Goal: Task Accomplishment & Management: Complete application form

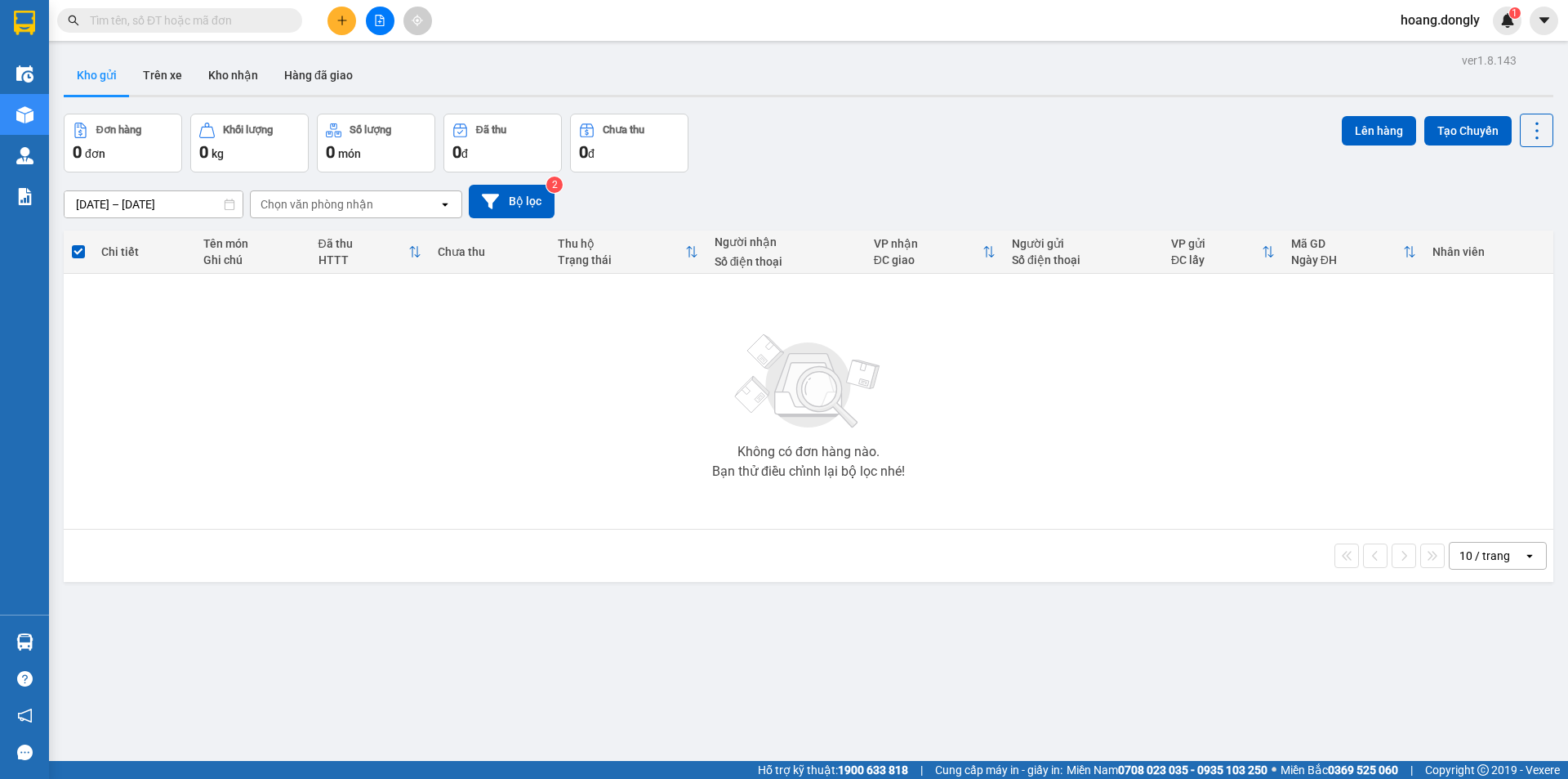
click at [336, 25] on icon "plus" at bounding box center [342, 20] width 12 height 12
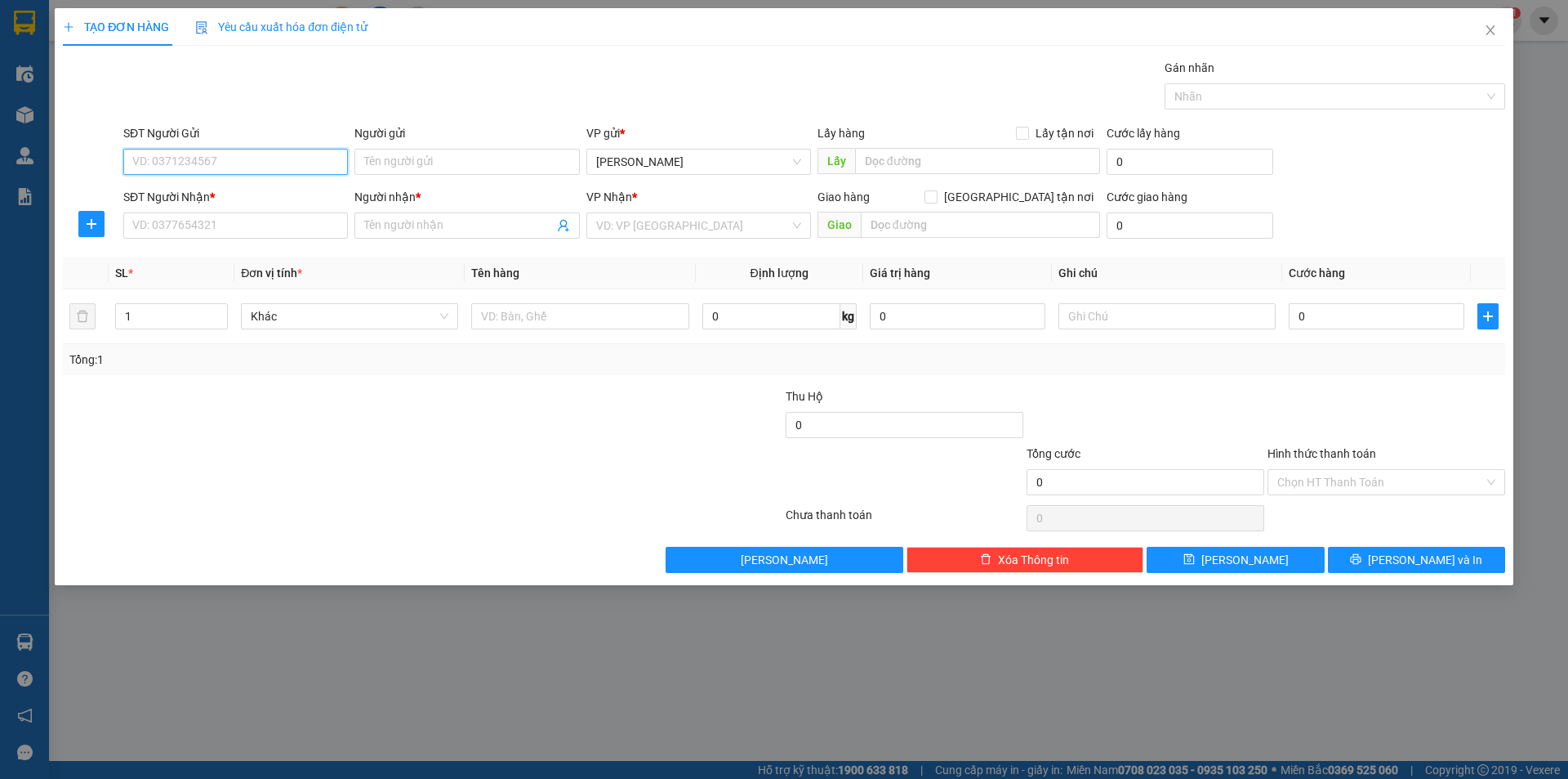
click at [231, 161] on input "SĐT Người Gửi" at bounding box center [235, 161] width 224 height 26
type input "0989578299"
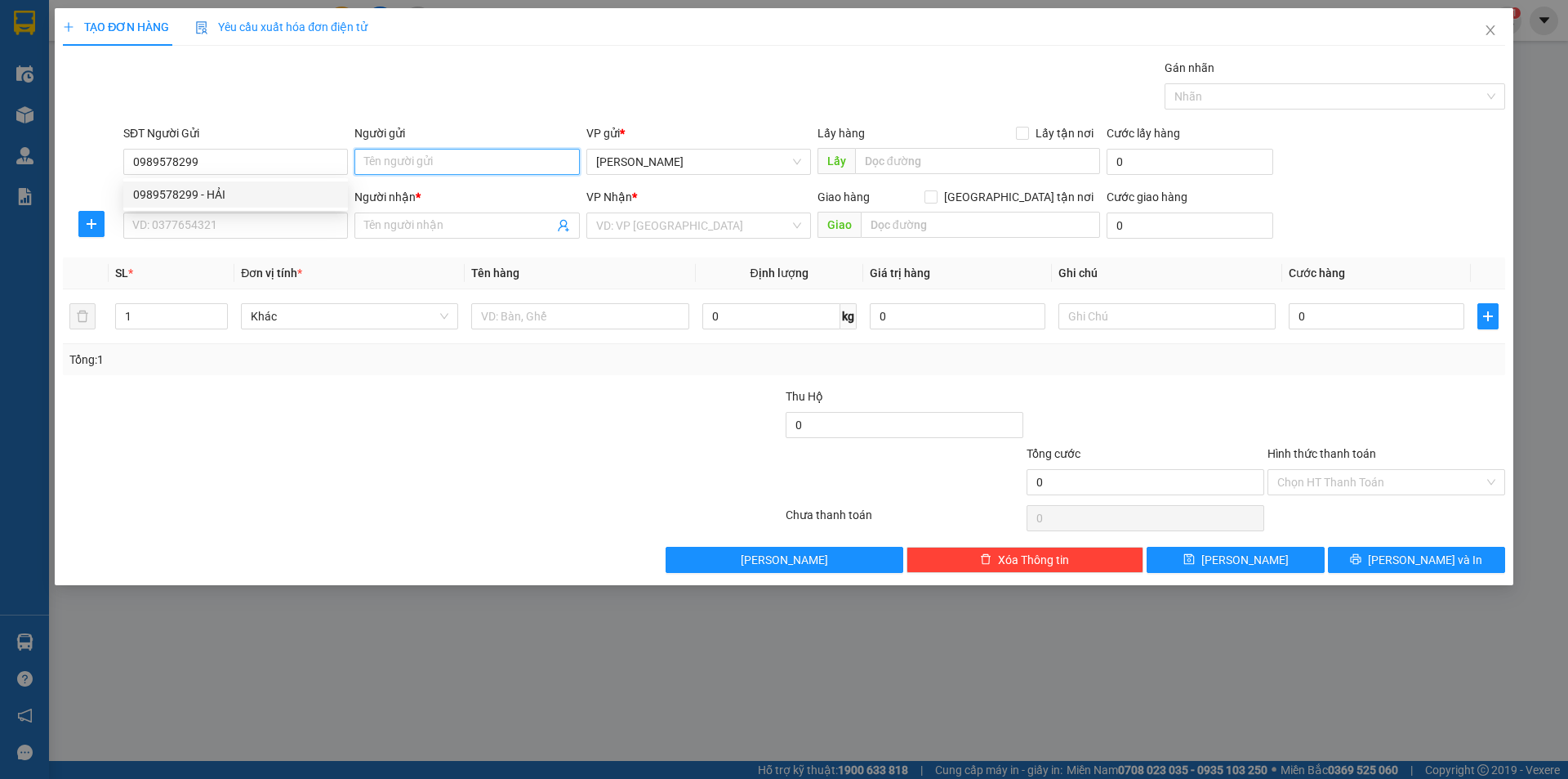
click at [407, 164] on input "Người gửi" at bounding box center [467, 161] width 224 height 26
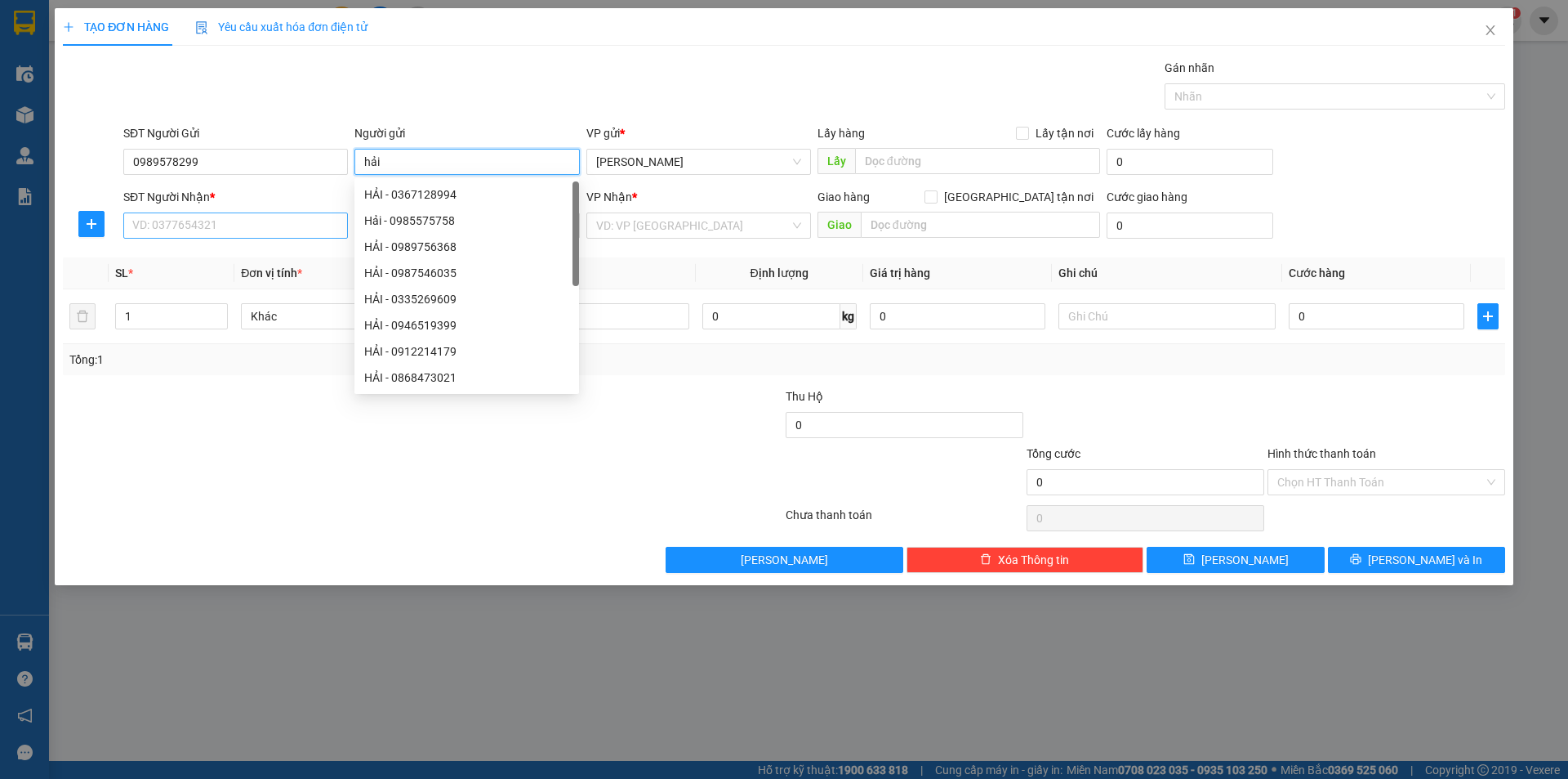
type input "hải"
click at [194, 230] on input "SĐT Người Nhận *" at bounding box center [235, 225] width 224 height 26
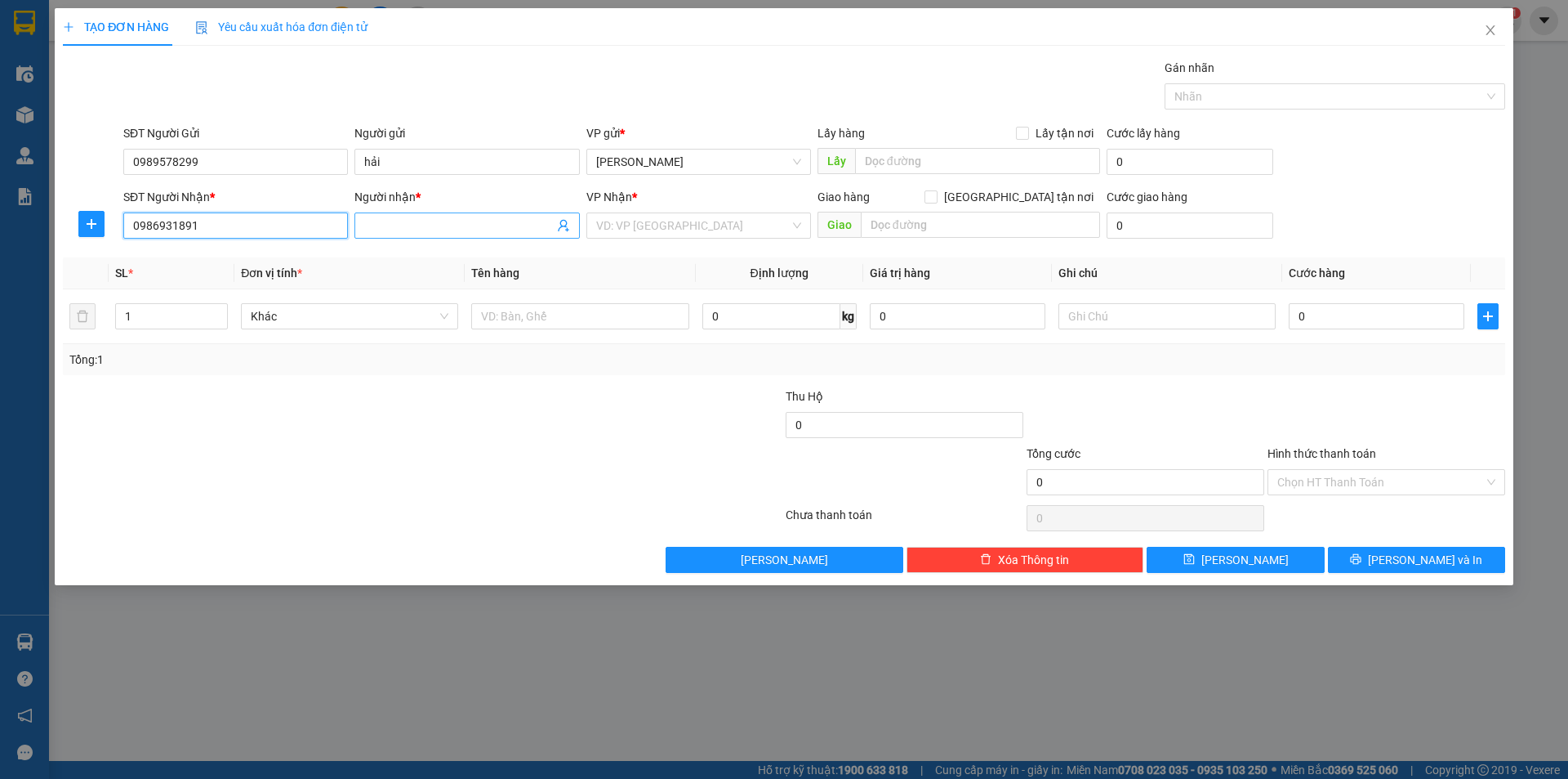
type input "0986931891"
click at [397, 223] on input "Người nhận *" at bounding box center [458, 225] width 189 height 18
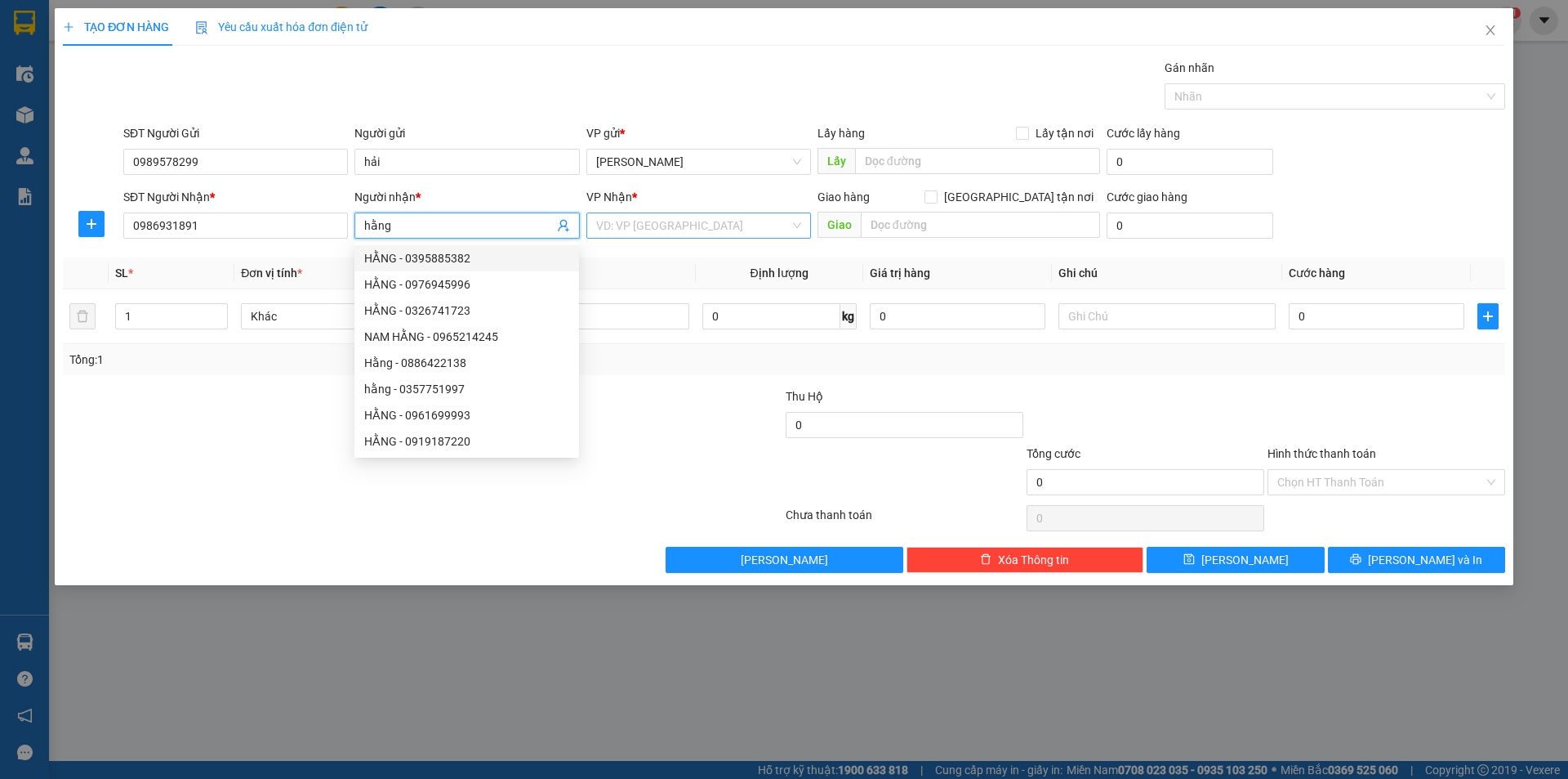
type input "hằng"
click at [646, 228] on input "search" at bounding box center [693, 225] width 193 height 25
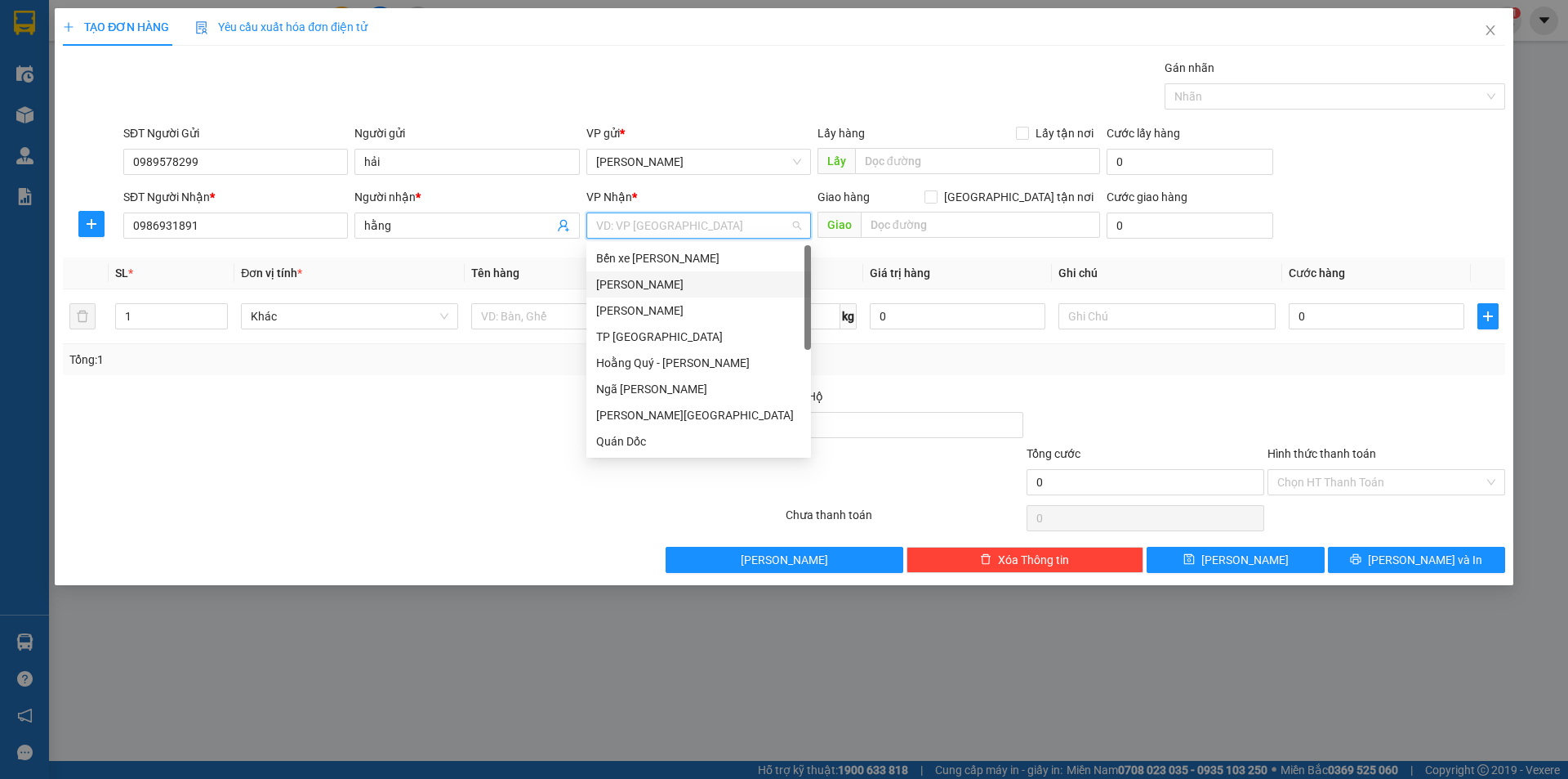
click at [625, 291] on div "[PERSON_NAME]" at bounding box center [698, 285] width 205 height 18
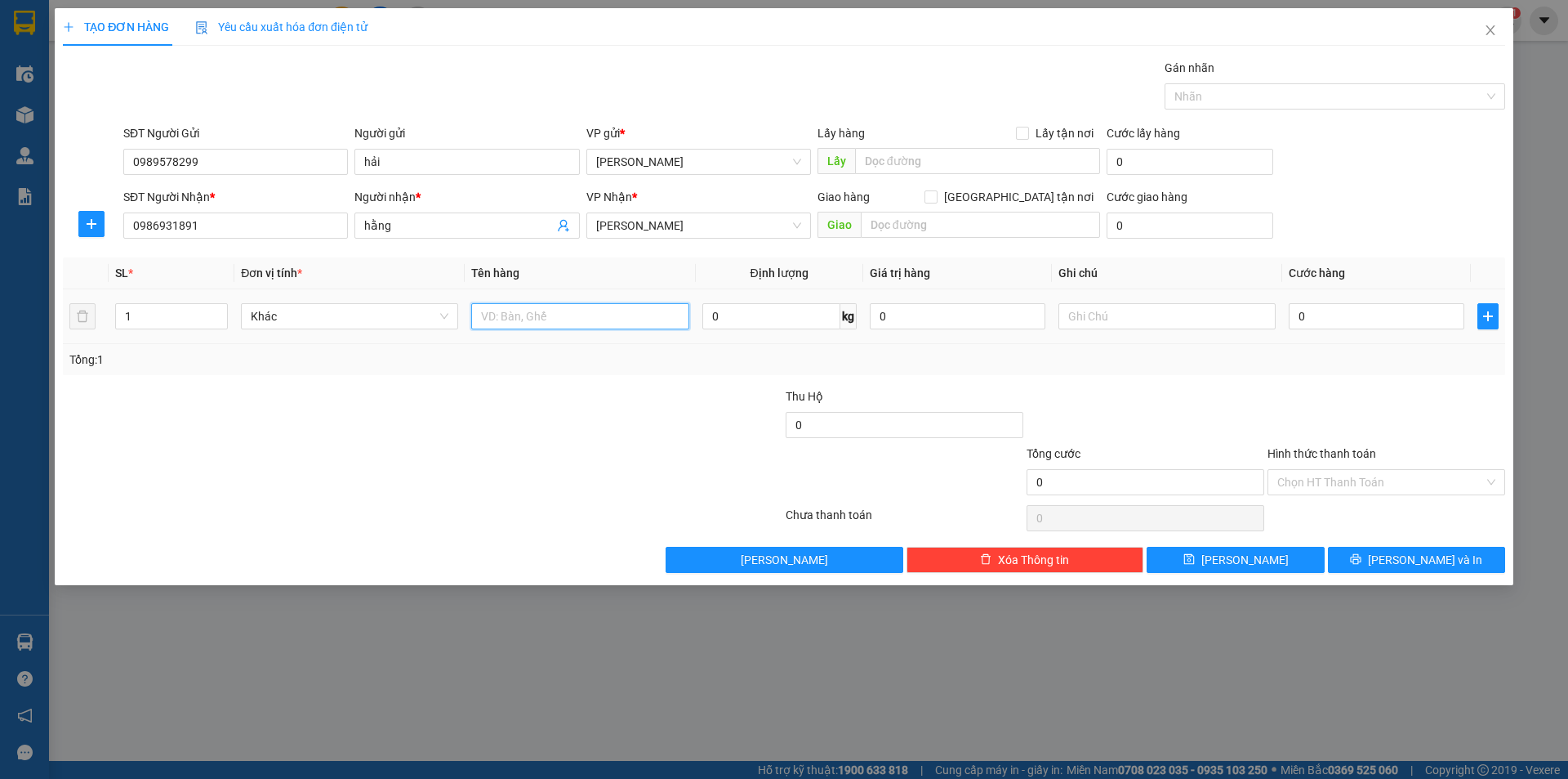
click at [539, 318] on input "text" at bounding box center [580, 316] width 217 height 26
type input "1 thùng"
click at [1294, 311] on input "0" at bounding box center [1376, 316] width 176 height 26
click at [1297, 316] on input "0" at bounding box center [1376, 316] width 176 height 26
type input "50"
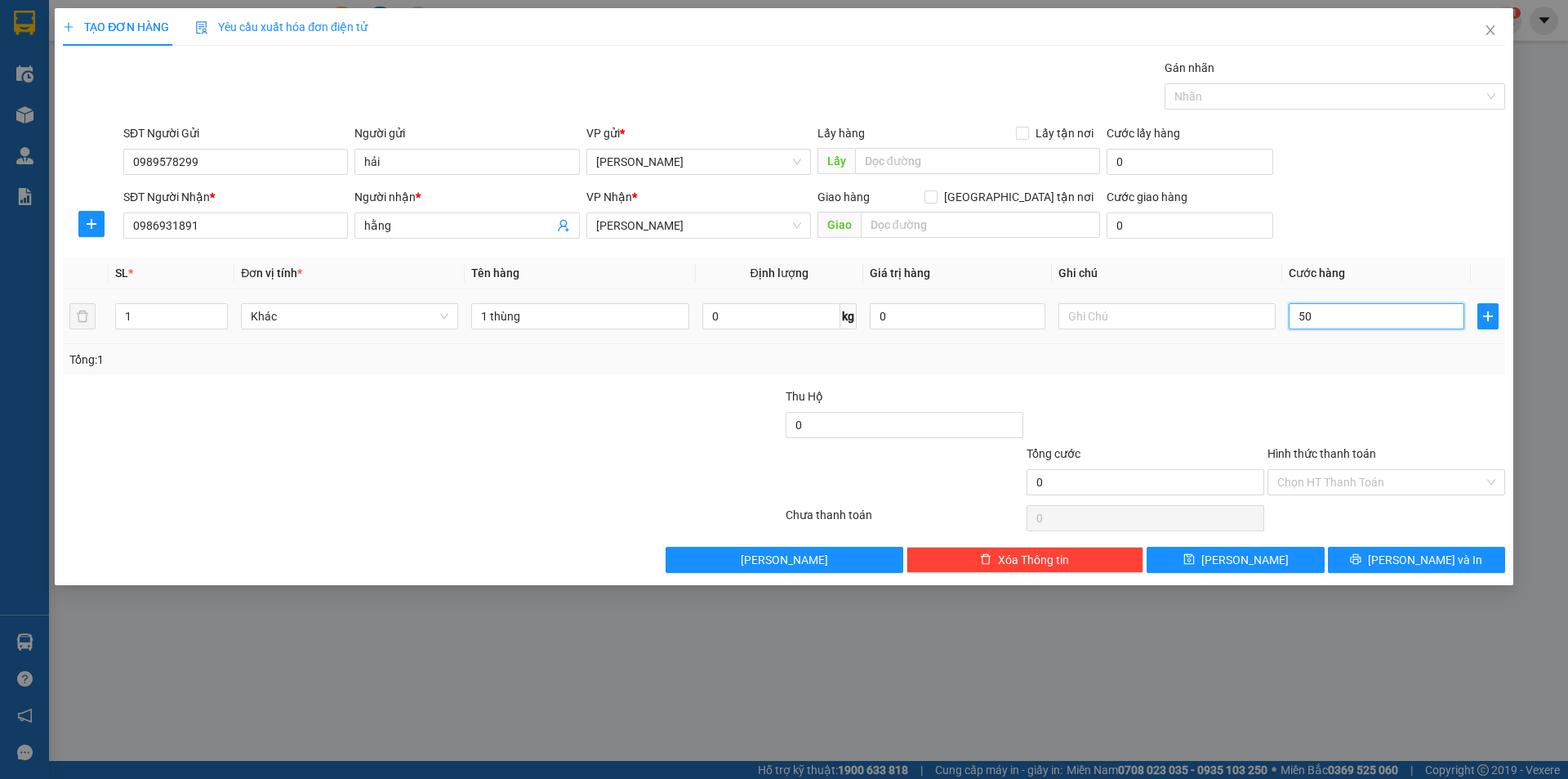
type input "50"
click at [1269, 374] on div "Tổng: 1" at bounding box center [784, 359] width 1442 height 31
type input "50.000"
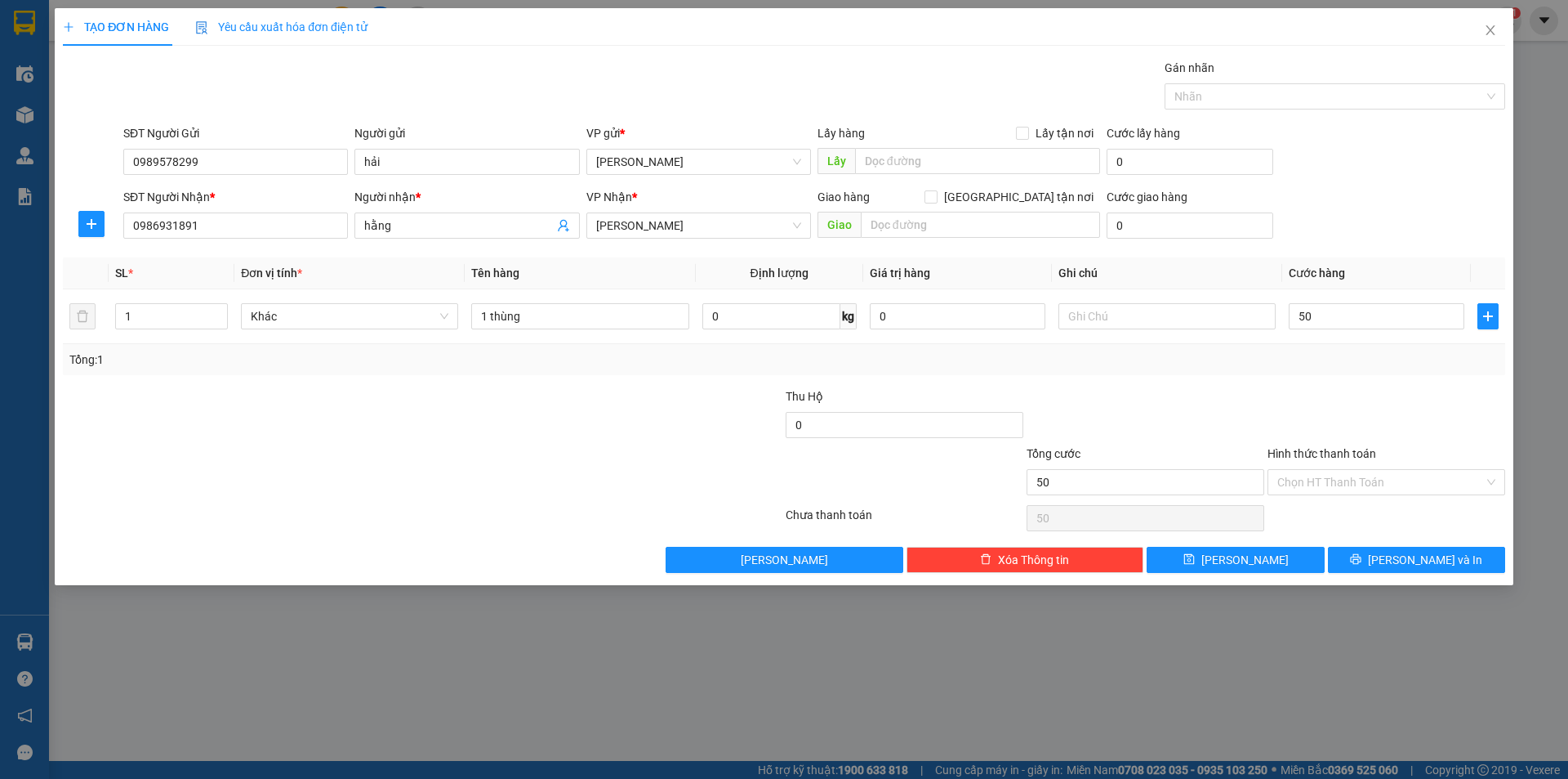
type input "50.000"
click at [1428, 556] on span "[PERSON_NAME] và In" at bounding box center [1424, 560] width 114 height 18
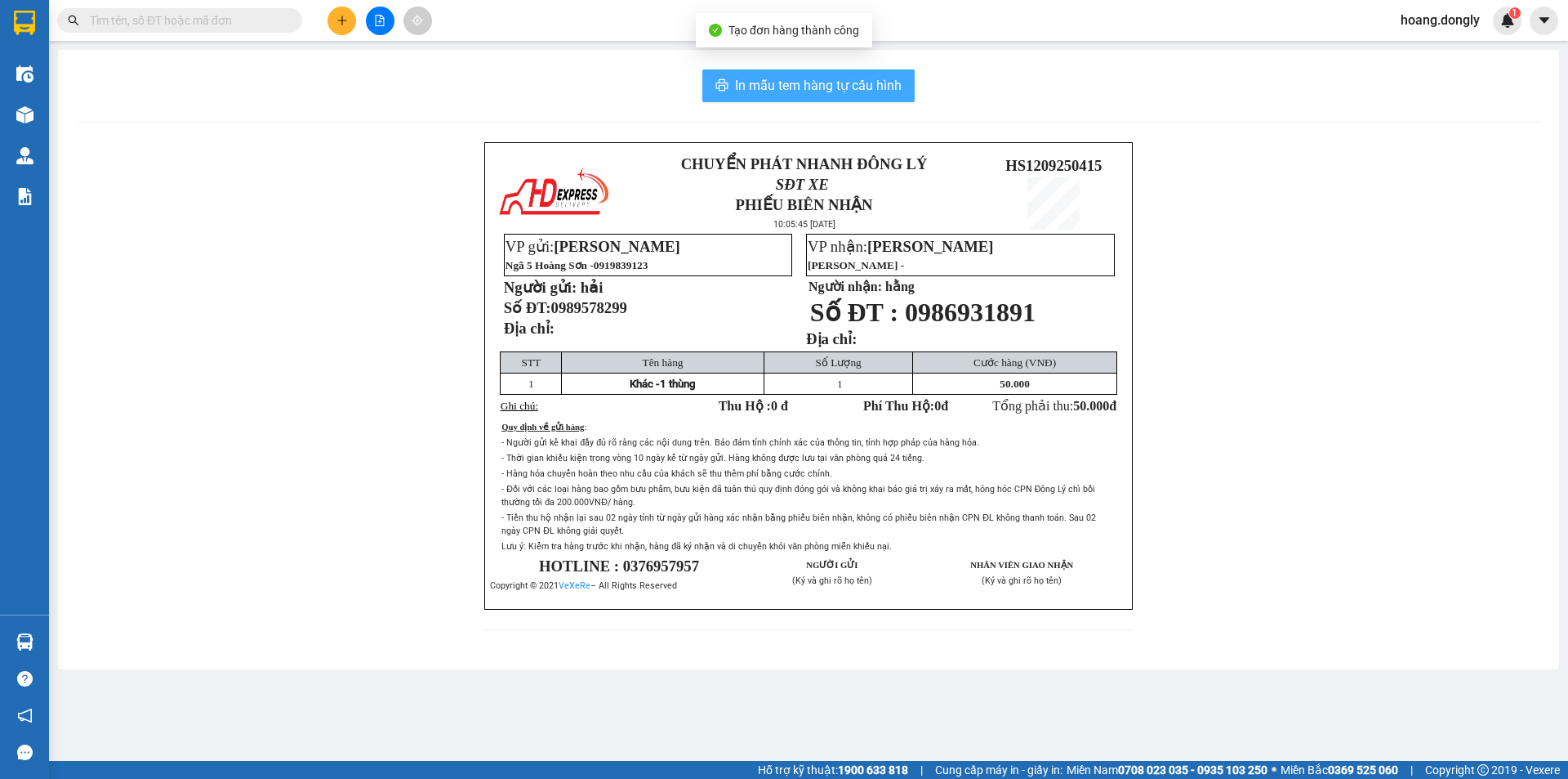
click at [795, 88] on span "In mẫu tem hàng tự cấu hình" at bounding box center [818, 85] width 167 height 20
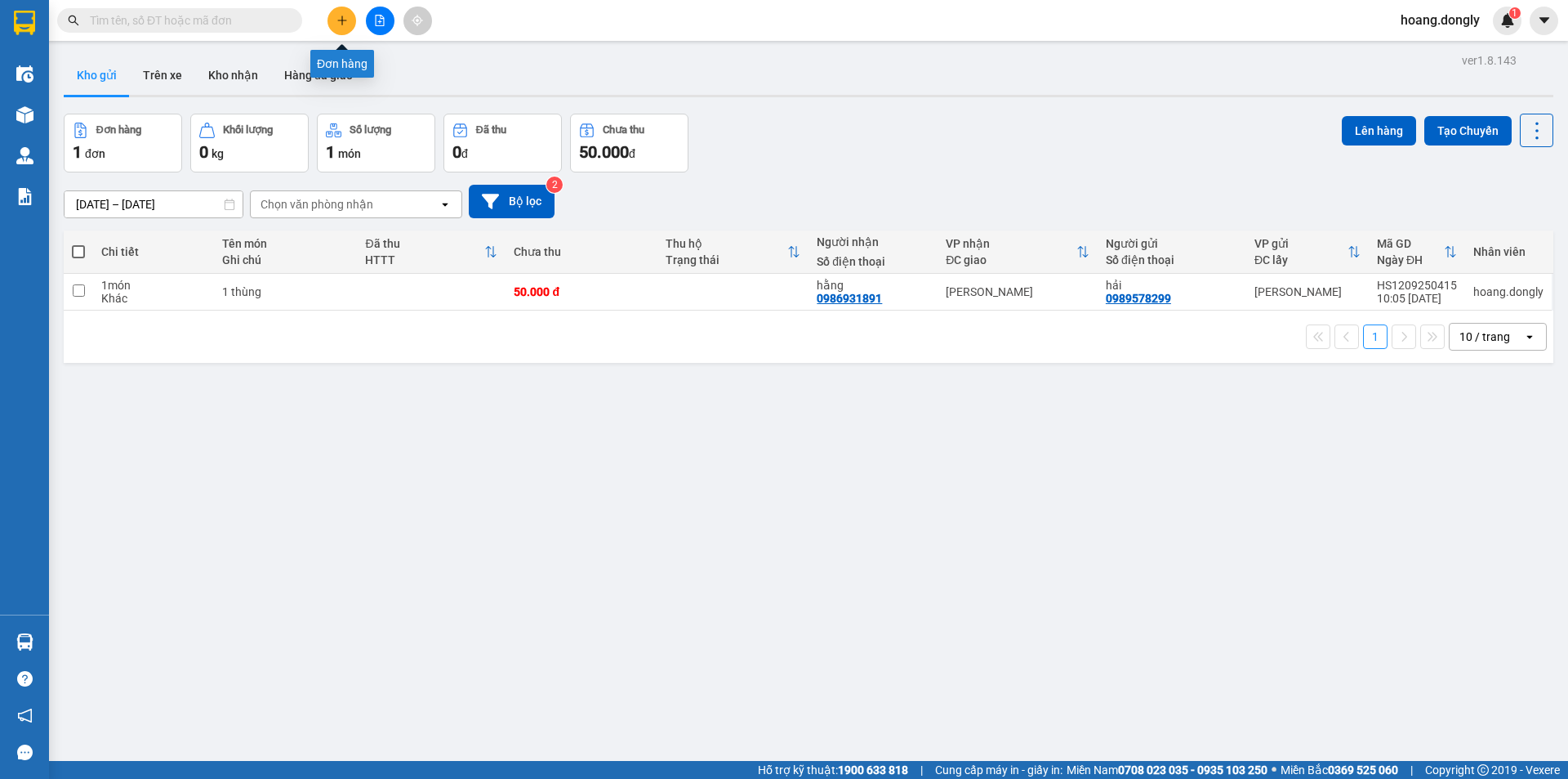
click at [340, 21] on icon "plus" at bounding box center [342, 20] width 12 height 12
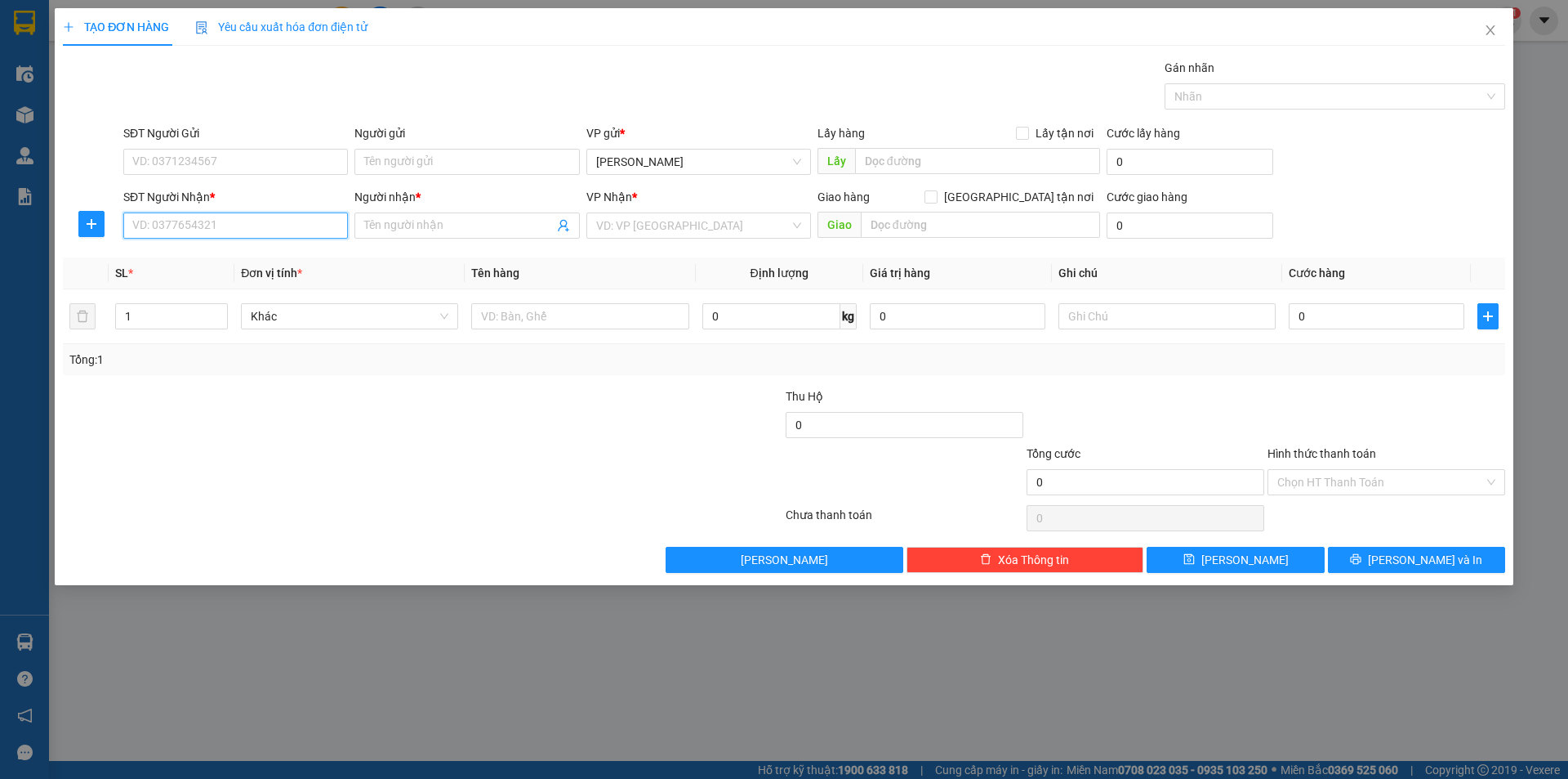
click at [247, 220] on input "SĐT Người Nhận *" at bounding box center [235, 225] width 224 height 26
type input "0326591980"
click at [415, 221] on input "Người nhận *" at bounding box center [458, 225] width 189 height 18
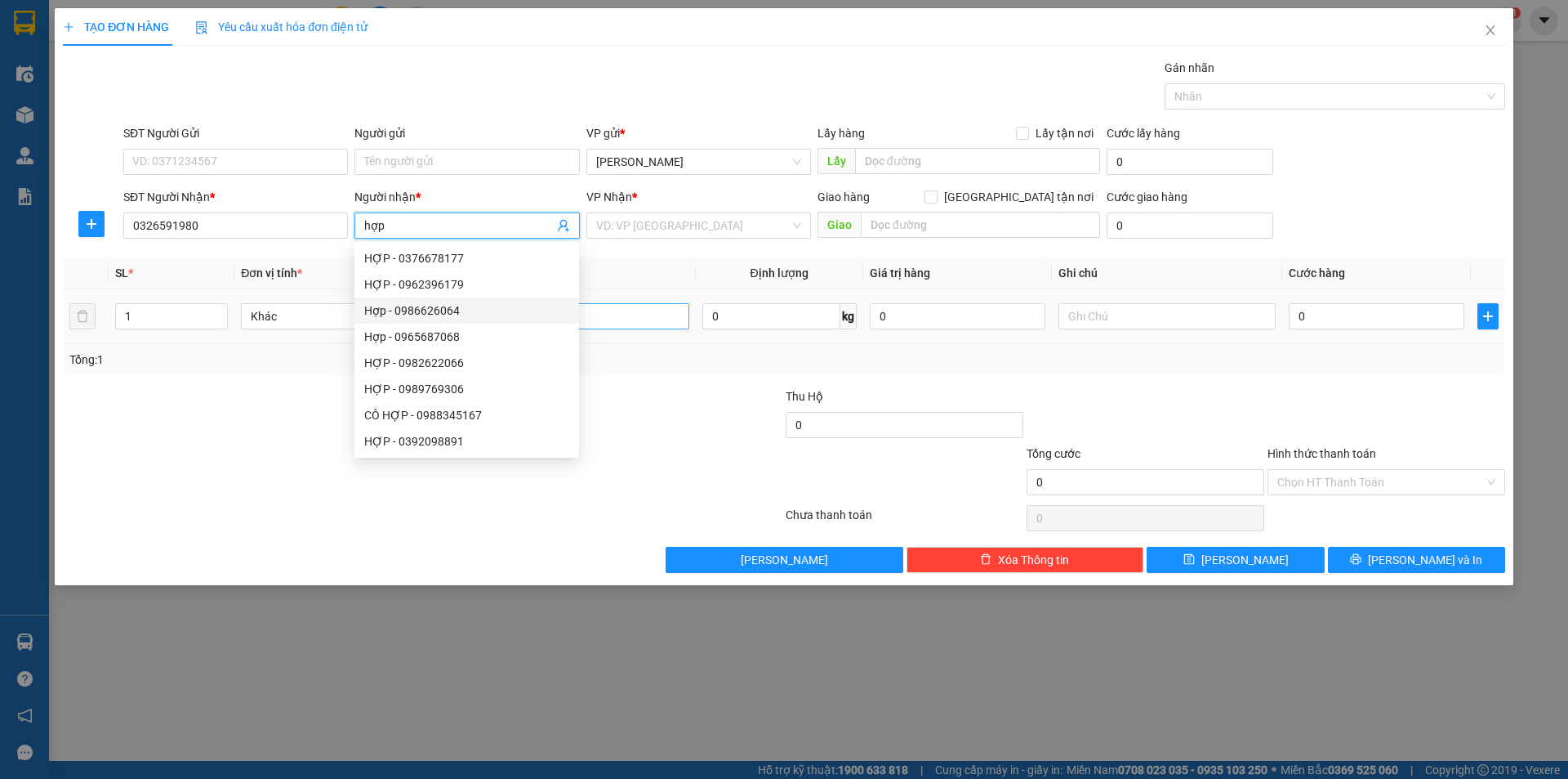
type input "hợp"
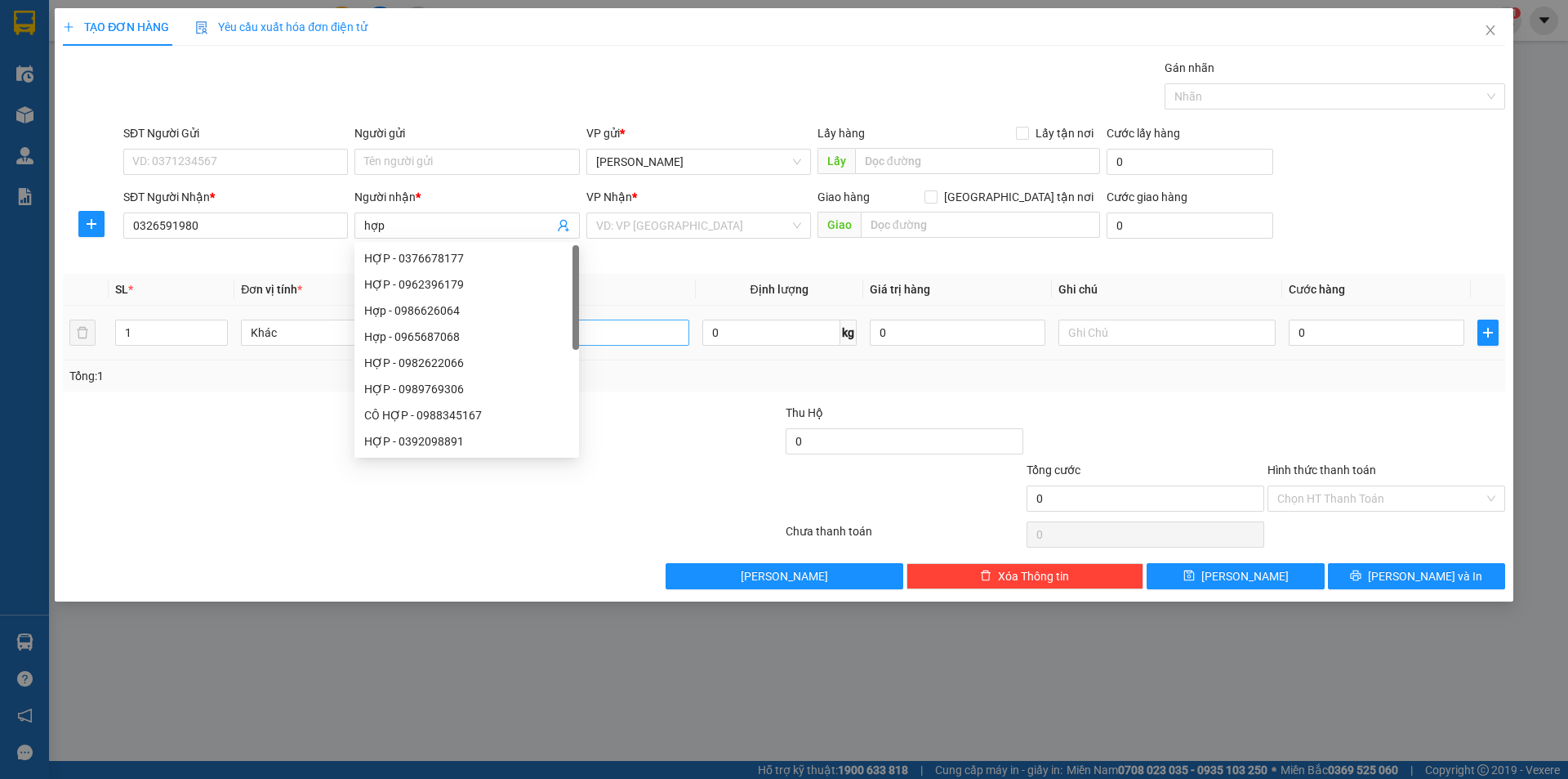
click at [626, 316] on td at bounding box center [580, 333] width 231 height 55
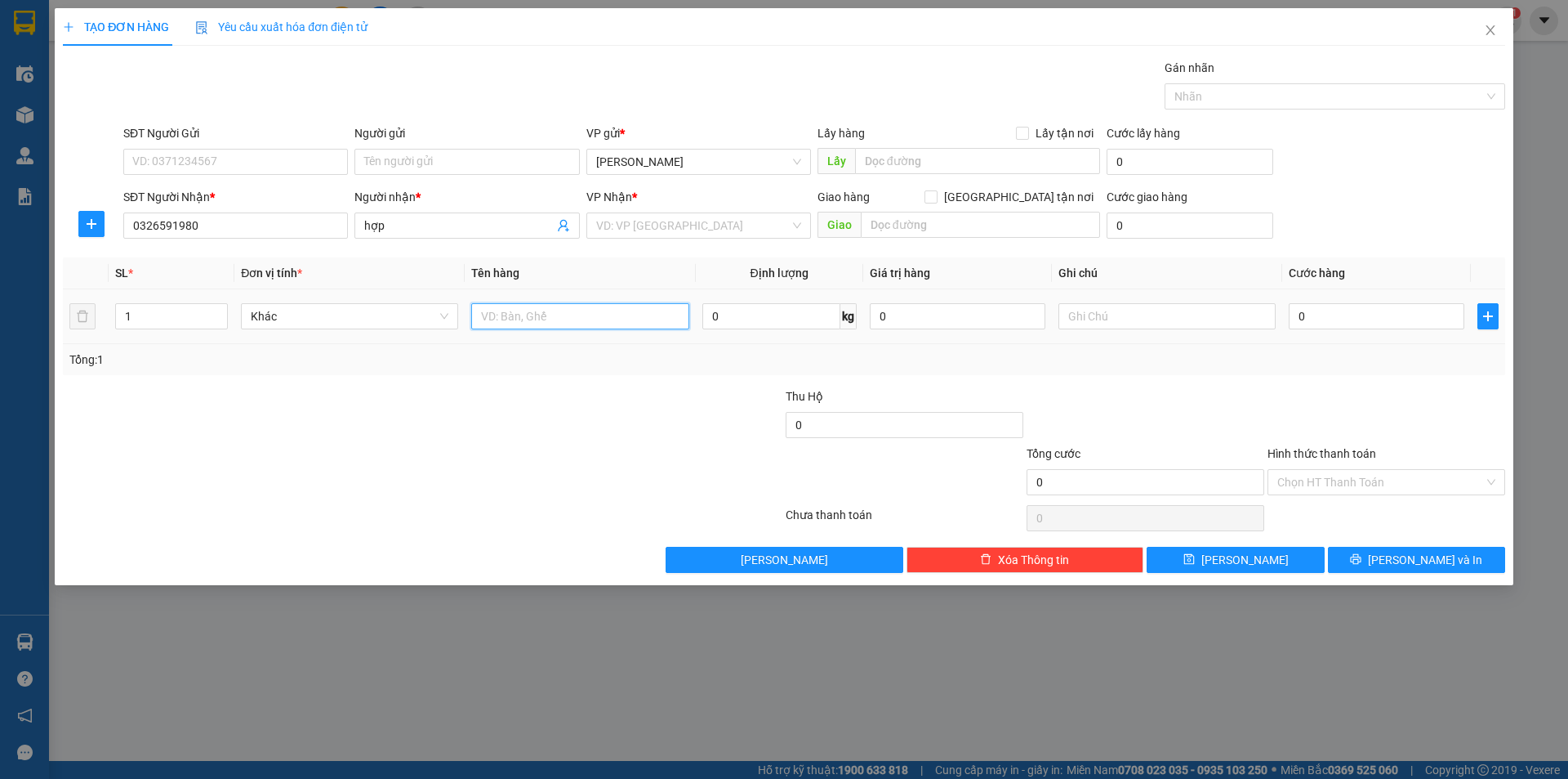
click at [536, 317] on input "text" at bounding box center [580, 316] width 217 height 26
type input "1 xe máy theo người"
click at [599, 415] on div at bounding box center [664, 416] width 241 height 57
click at [1298, 313] on input "0" at bounding box center [1376, 316] width 176 height 26
click at [1295, 314] on input "0" at bounding box center [1376, 316] width 176 height 26
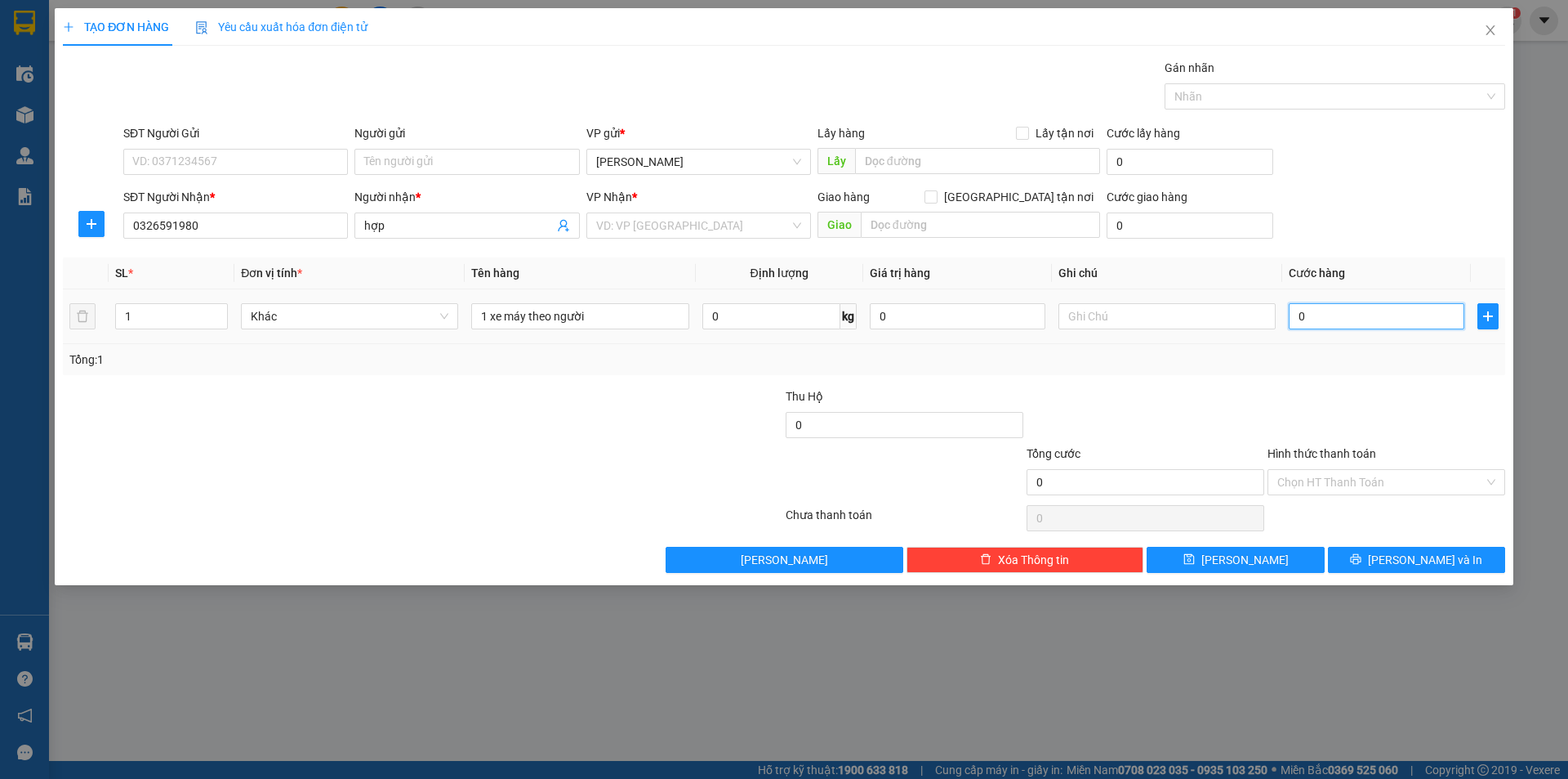
type input "20"
type input "250"
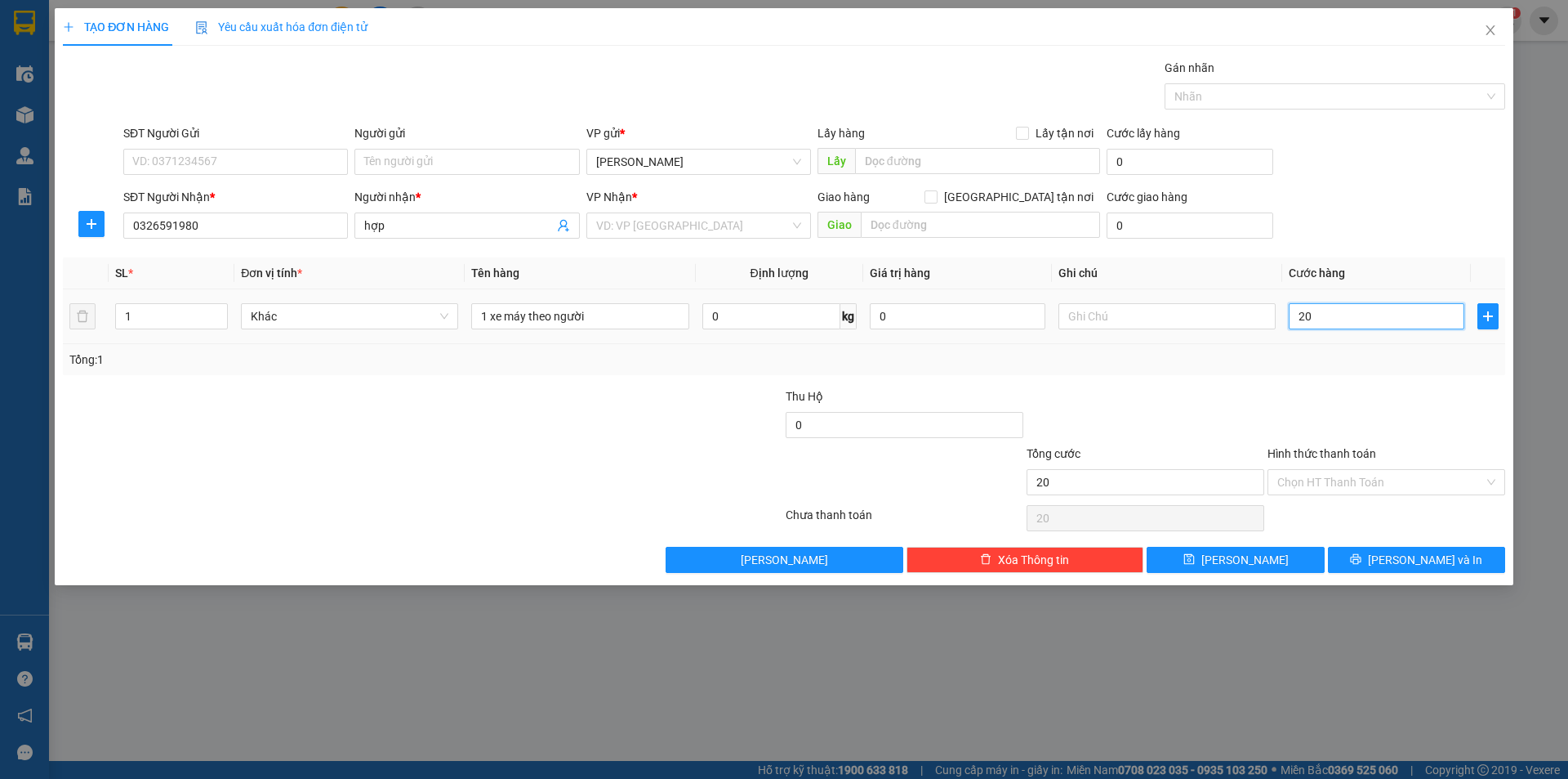
type input "250"
click at [1209, 388] on div at bounding box center [1145, 416] width 241 height 57
type input "250.000"
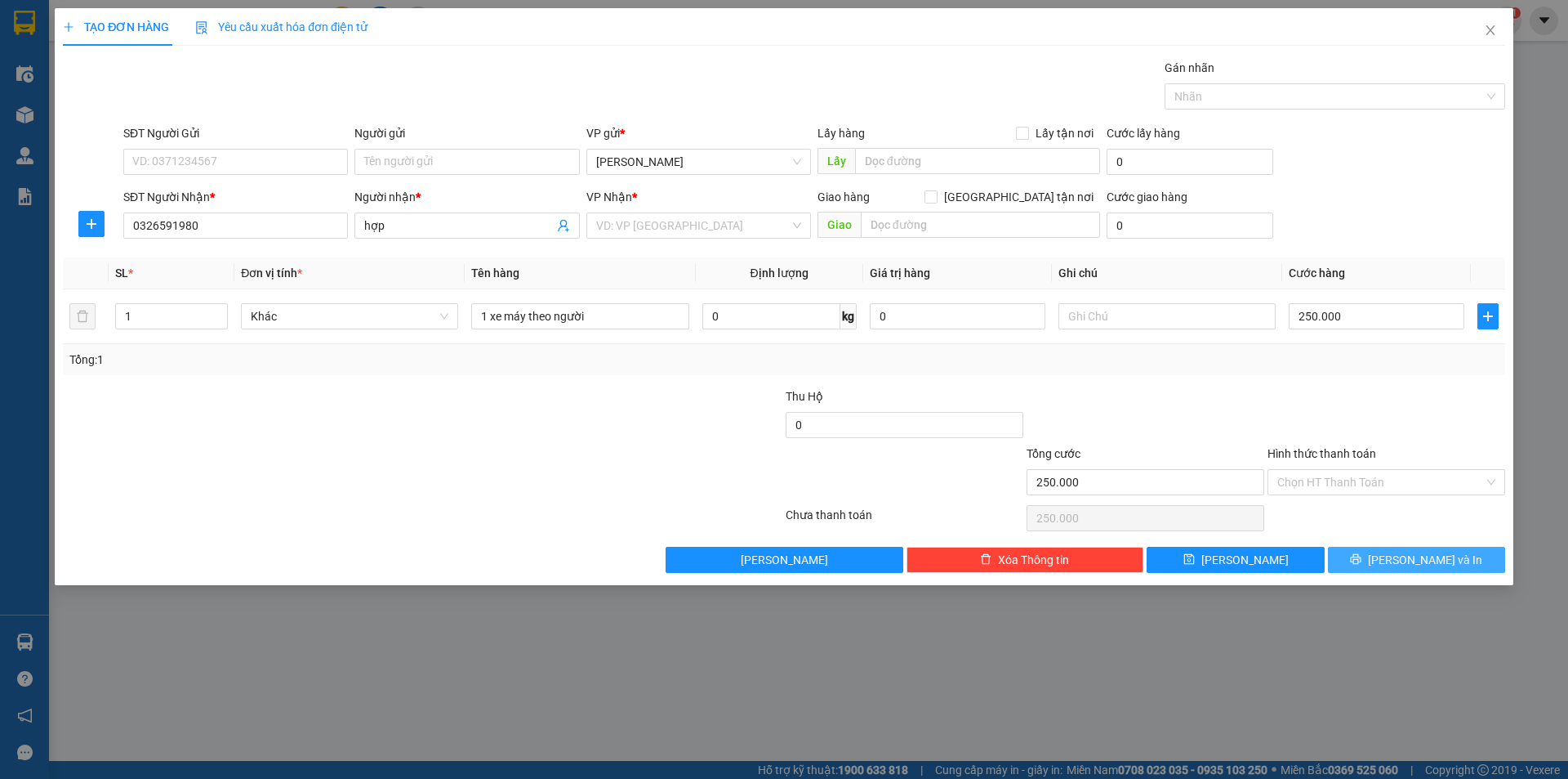
click at [1426, 560] on span "[PERSON_NAME] và In" at bounding box center [1424, 560] width 114 height 18
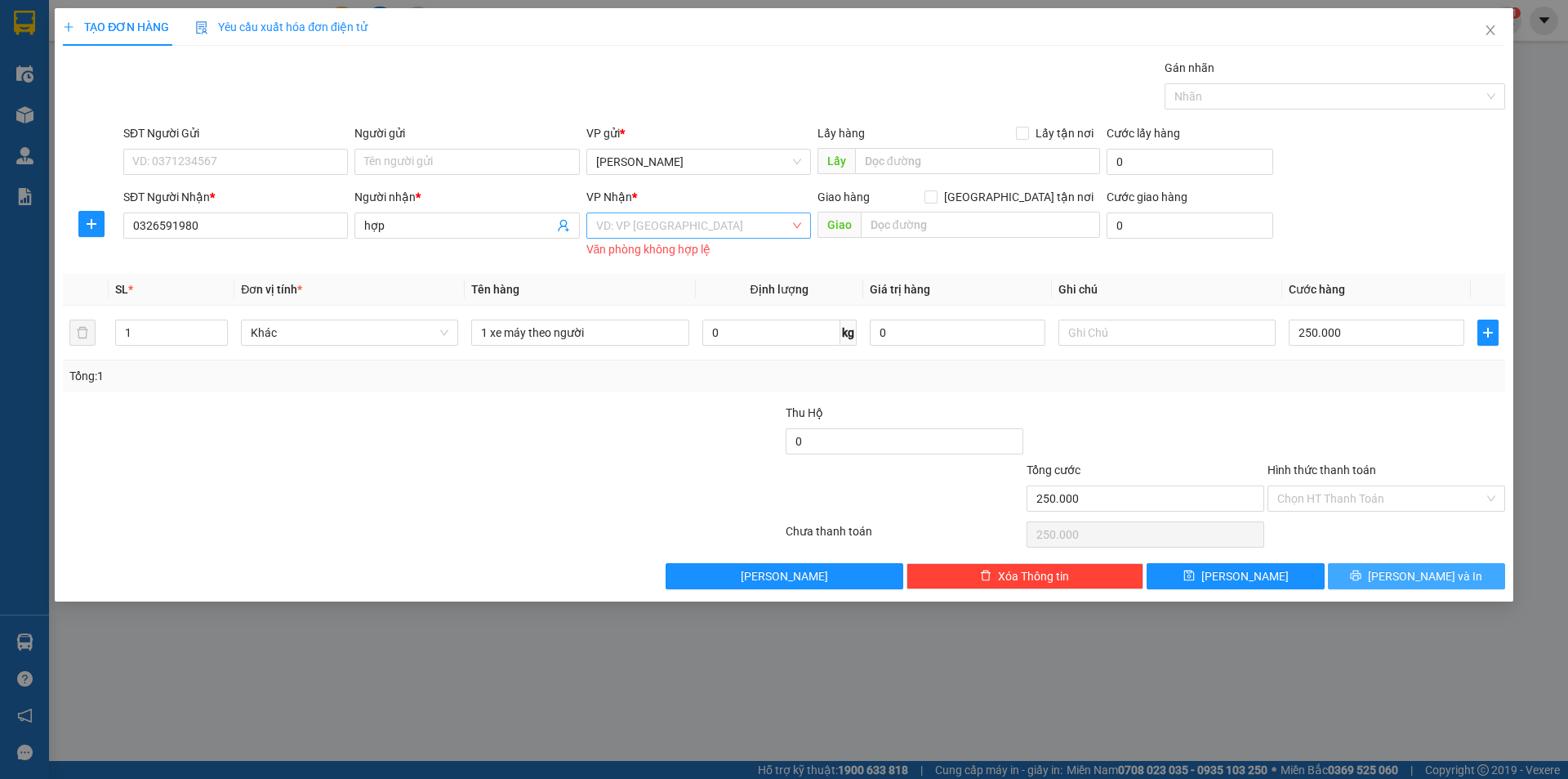
click at [798, 223] on div "VD: VP [GEOGRAPHIC_DATA]" at bounding box center [698, 225] width 224 height 26
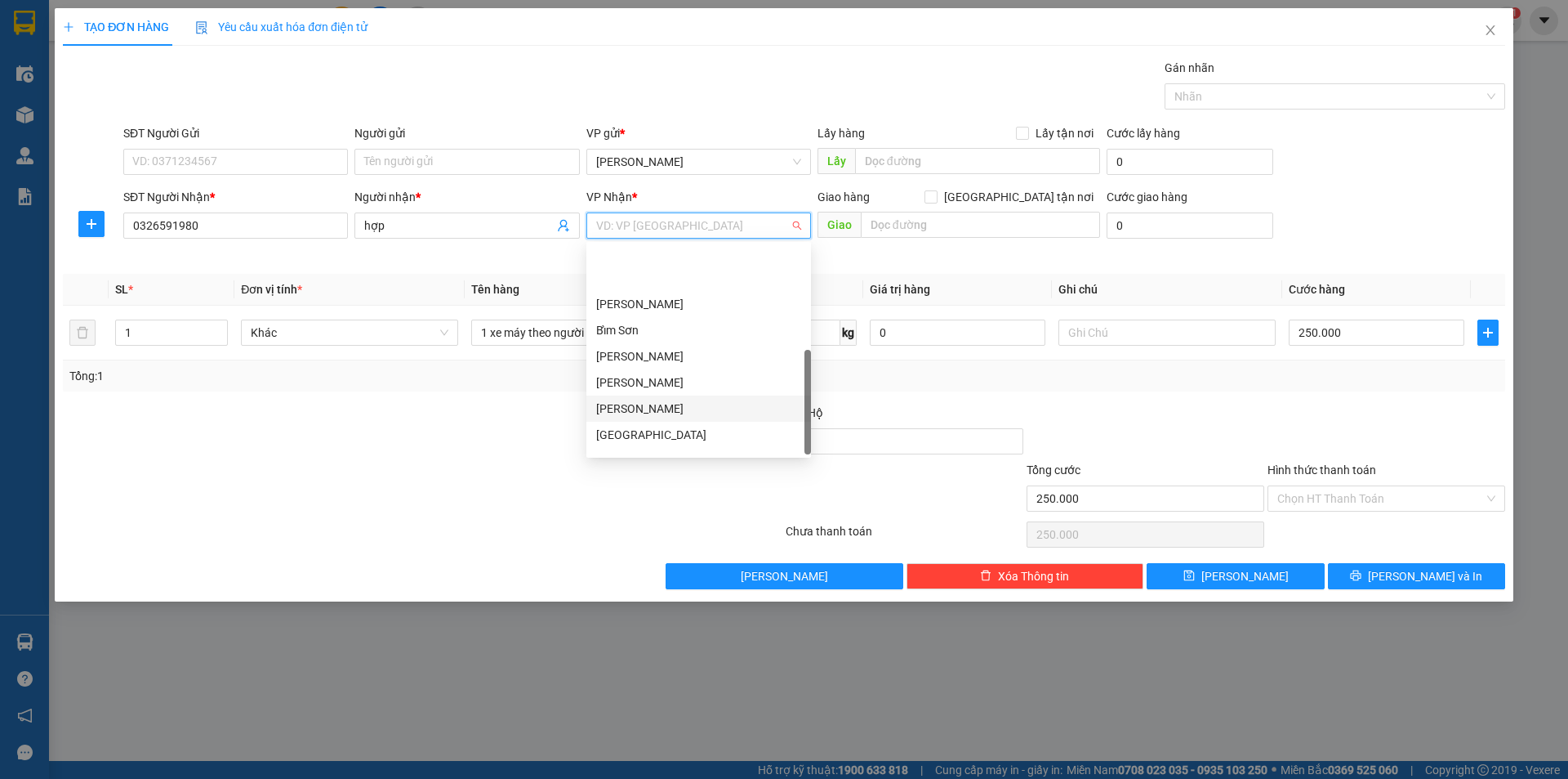
scroll to position [235, 0]
click at [669, 390] on div "Bến xe Giáp Bát" at bounding box center [698, 389] width 205 height 18
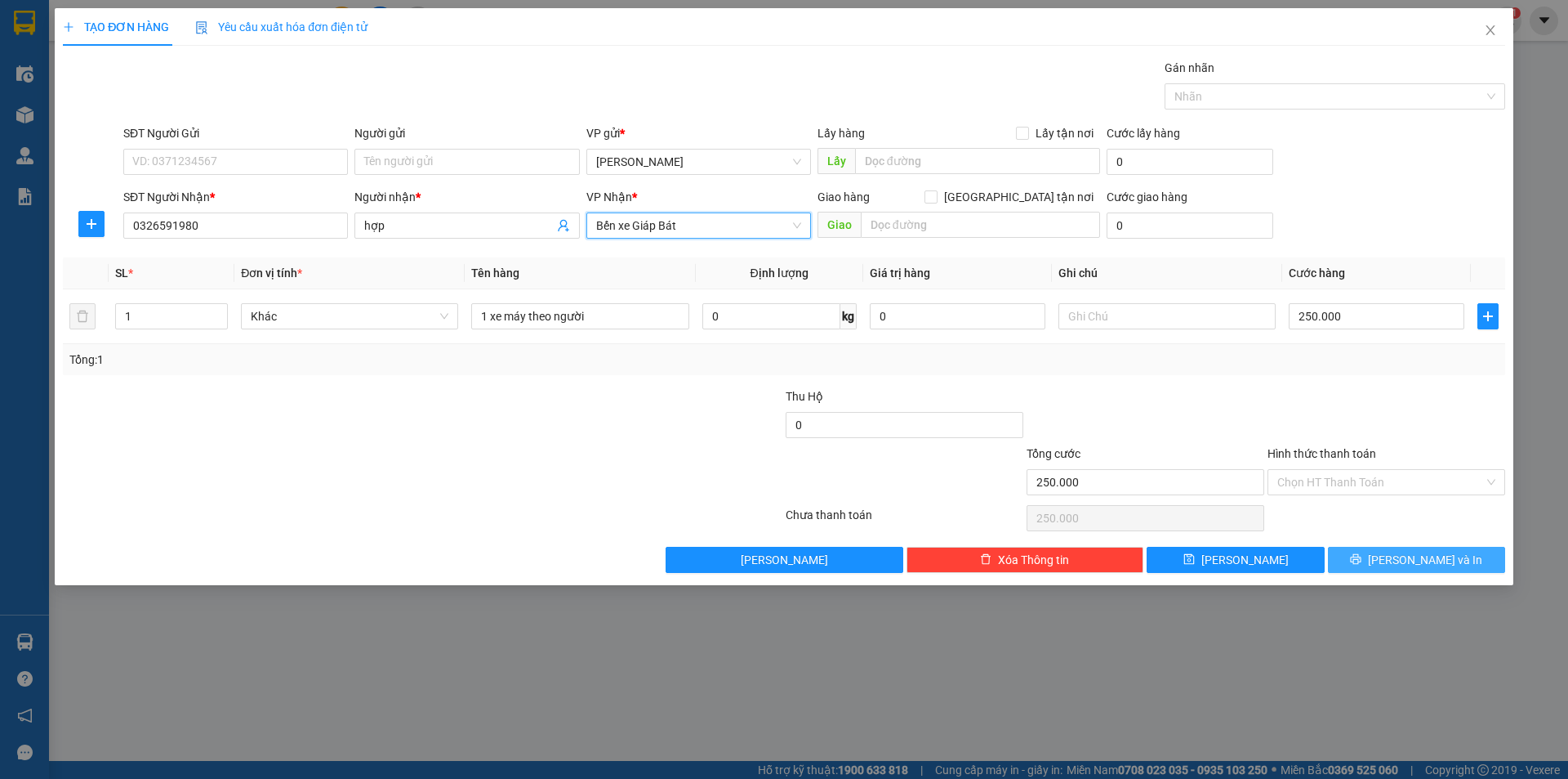
click at [1416, 561] on span "[PERSON_NAME] và In" at bounding box center [1424, 560] width 114 height 18
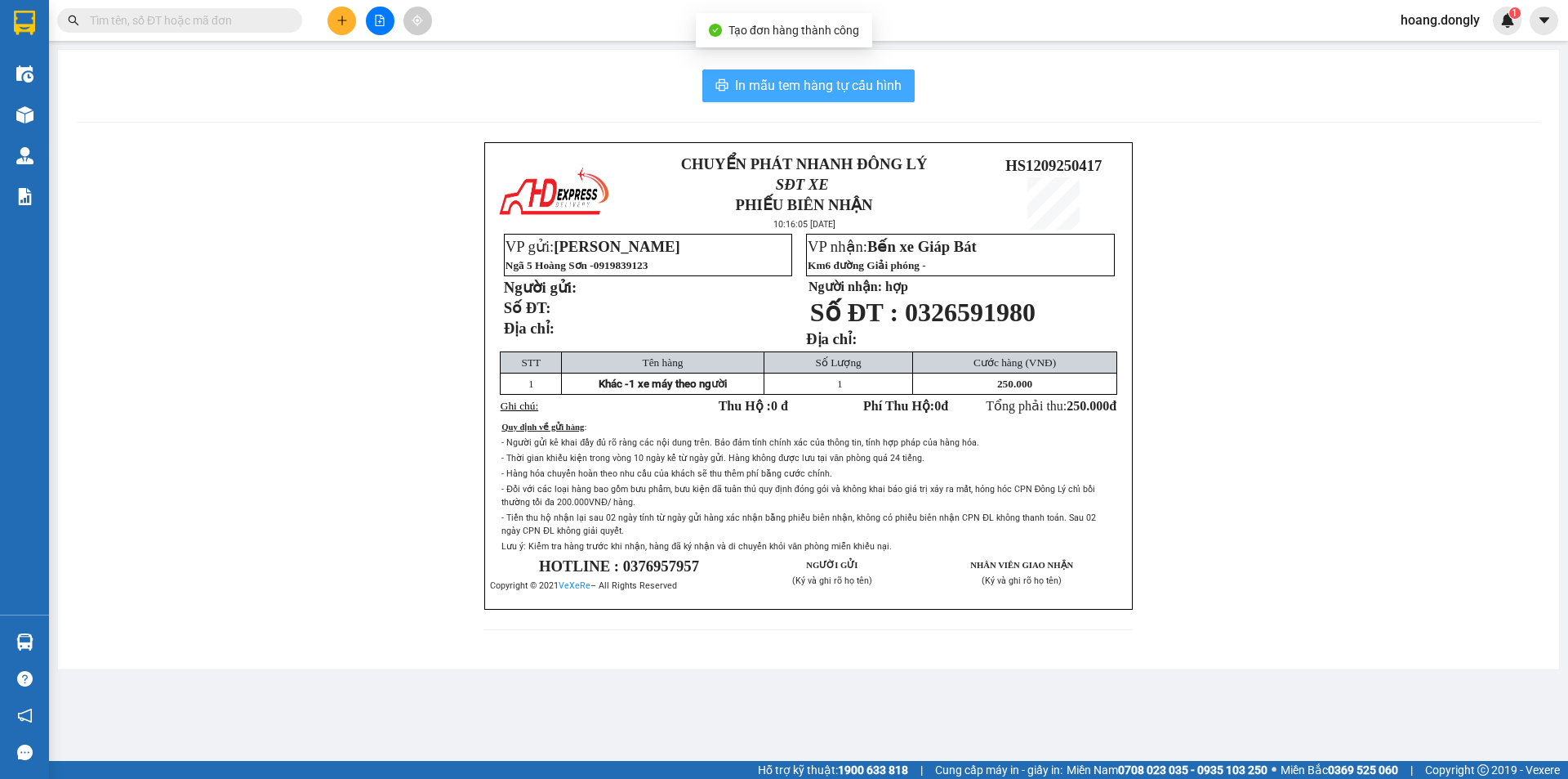
click at [798, 82] on span "In mẫu tem hàng tự cấu hình" at bounding box center [818, 85] width 167 height 20
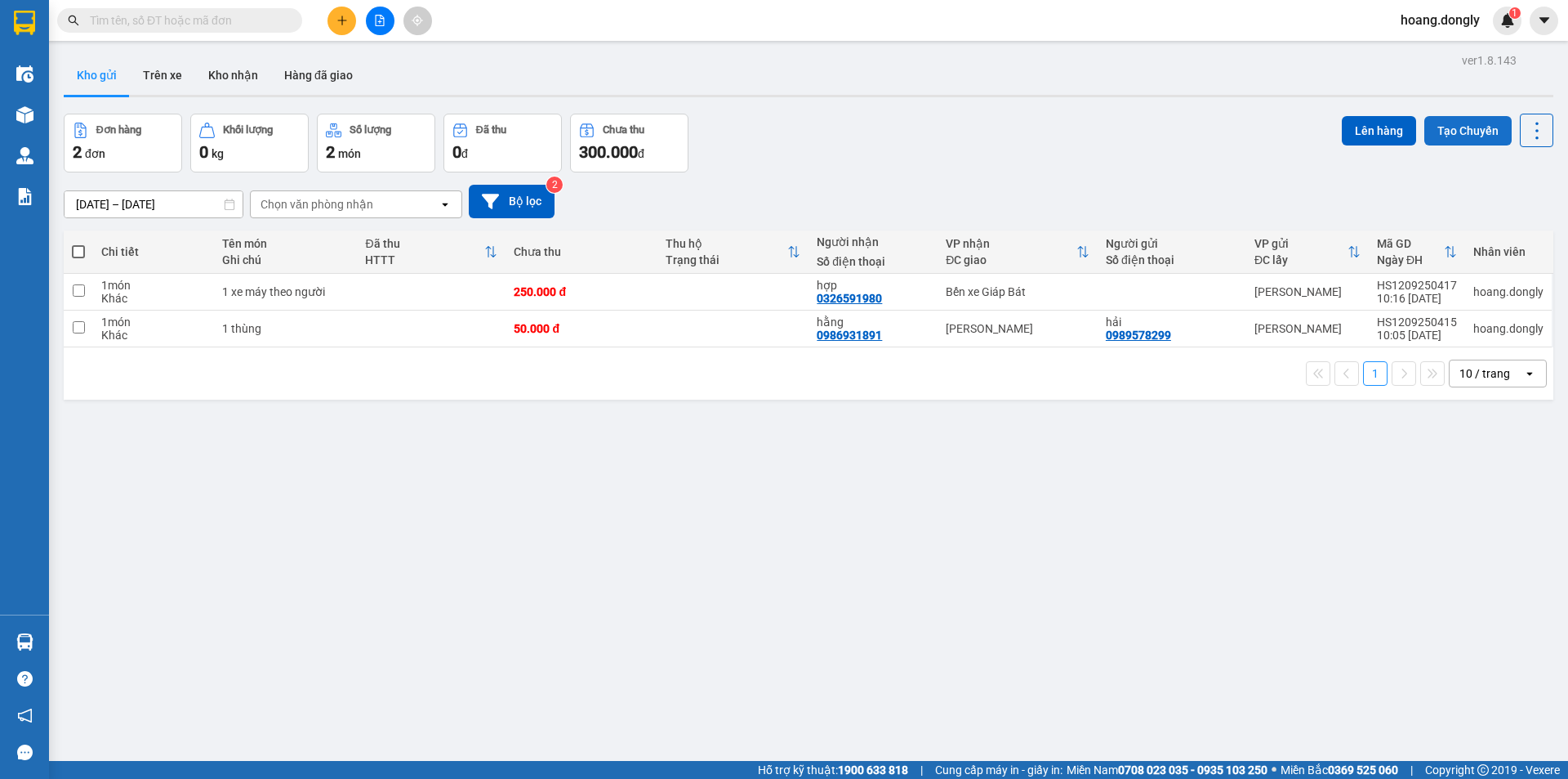
click at [1451, 127] on button "Tạo Chuyến" at bounding box center [1468, 130] width 88 height 29
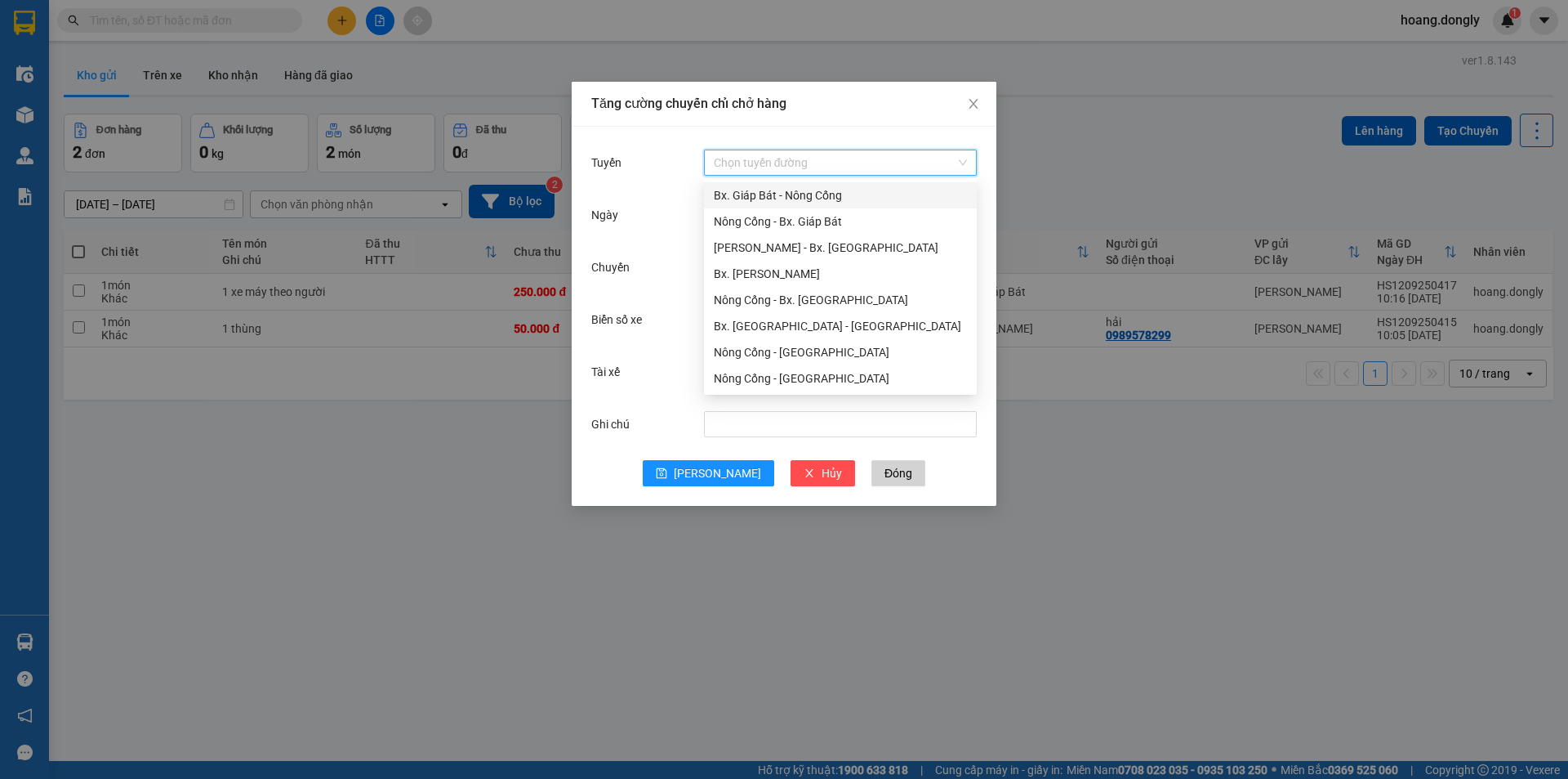
click at [851, 156] on input "Tuyến" at bounding box center [834, 162] width 242 height 25
click at [801, 215] on div "Nông Cống - Bx. Giáp Bát" at bounding box center [841, 222] width 253 height 18
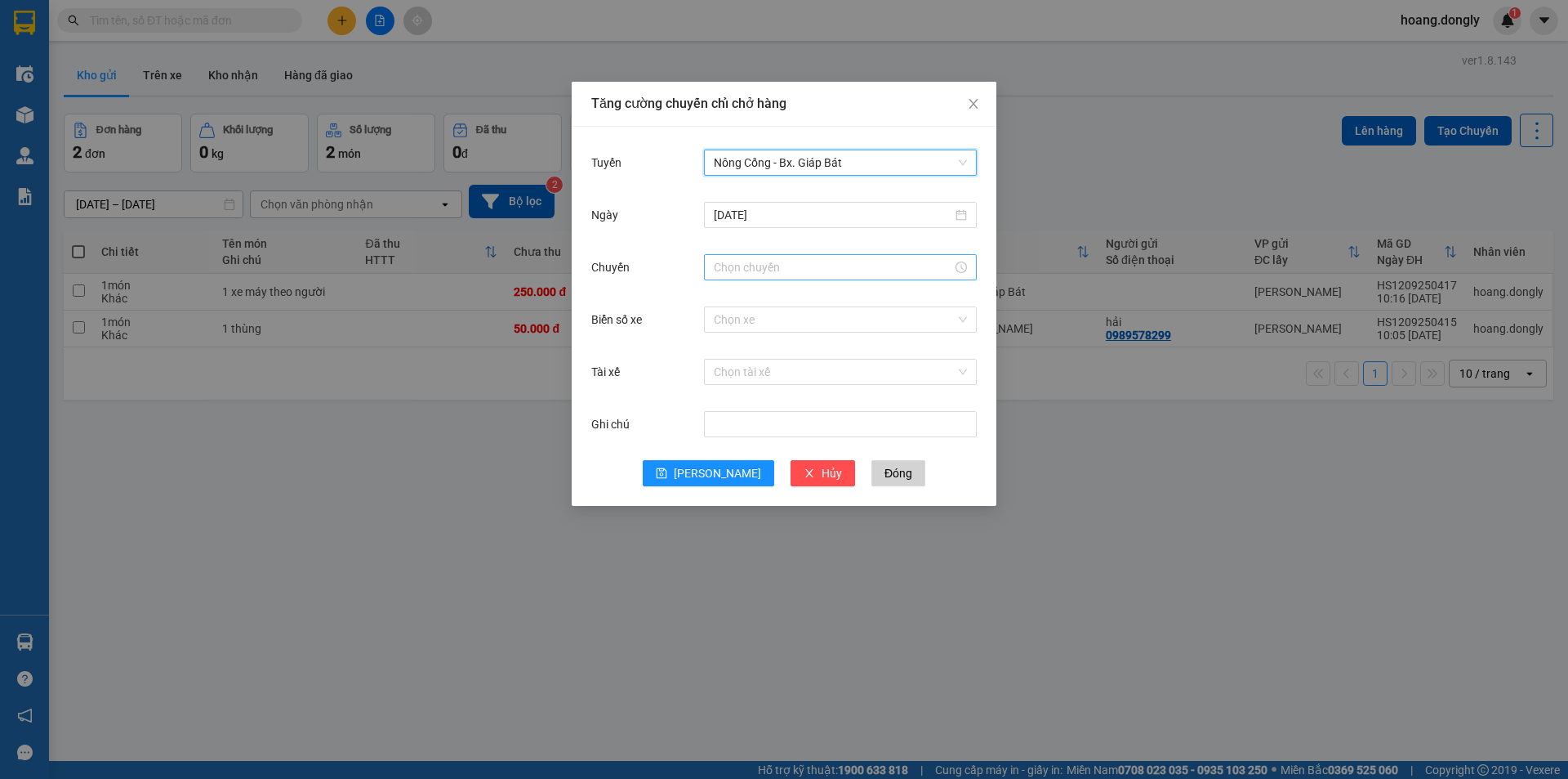
click at [752, 263] on input "Chuyến" at bounding box center [833, 267] width 239 height 18
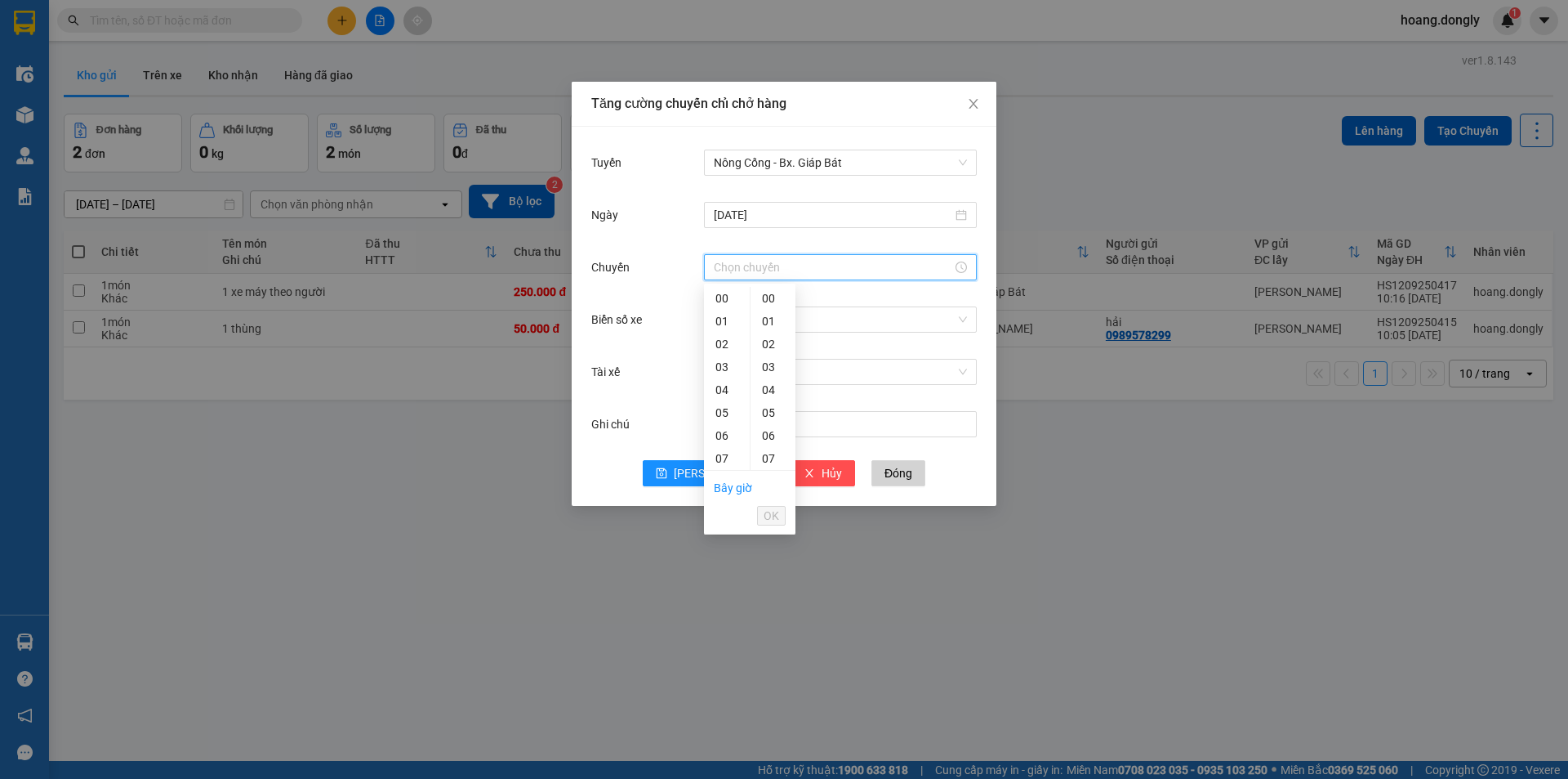
drag, startPoint x: 723, startPoint y: 359, endPoint x: 755, endPoint y: 369, distance: 33.5
click at [723, 515] on div "10" at bounding box center [727, 526] width 46 height 23
type input "10:30"
click at [773, 515] on span "OK" at bounding box center [770, 515] width 15 height 18
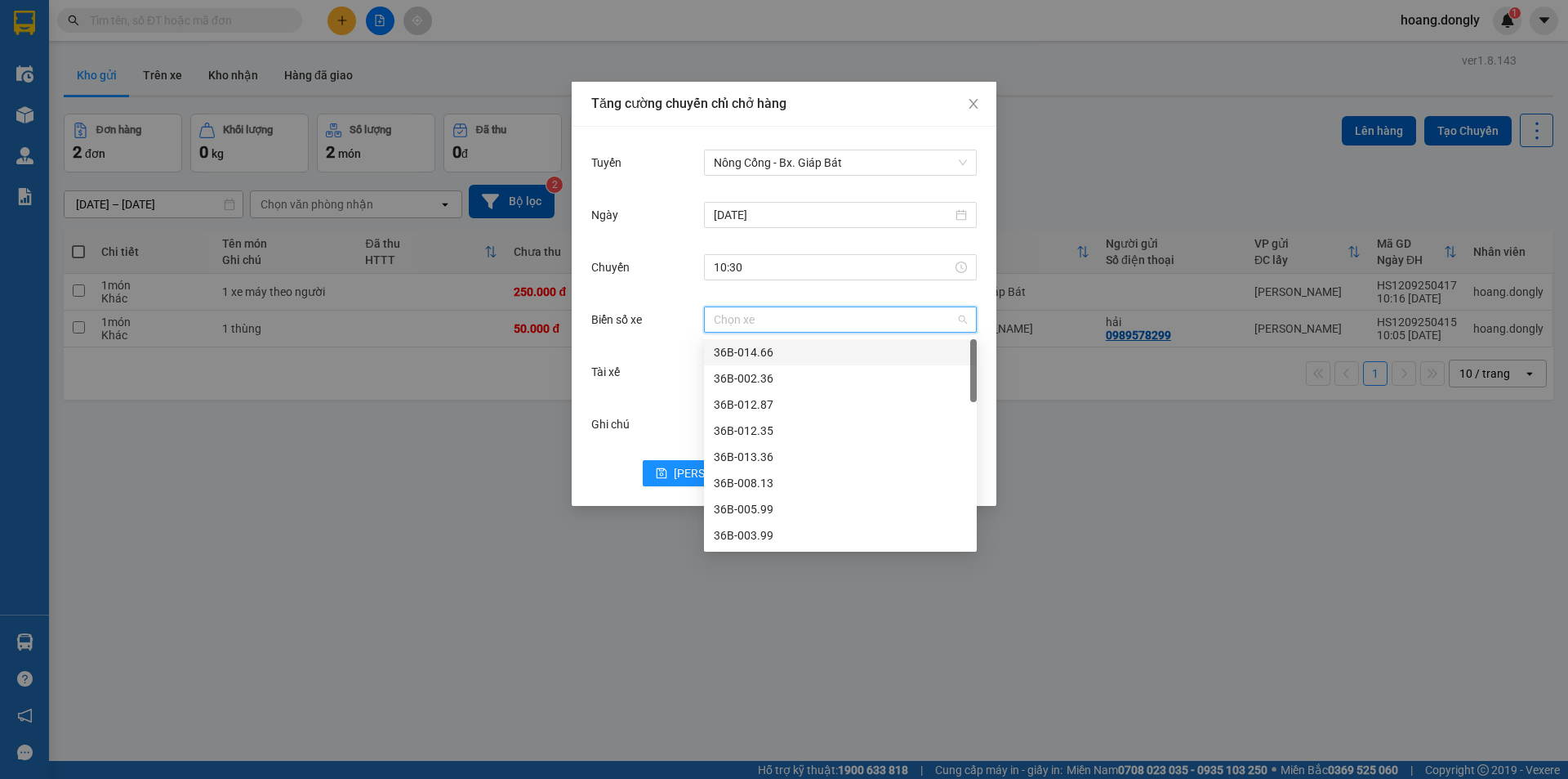
click at [749, 313] on input "Biển số xe" at bounding box center [834, 319] width 242 height 25
type input "28"
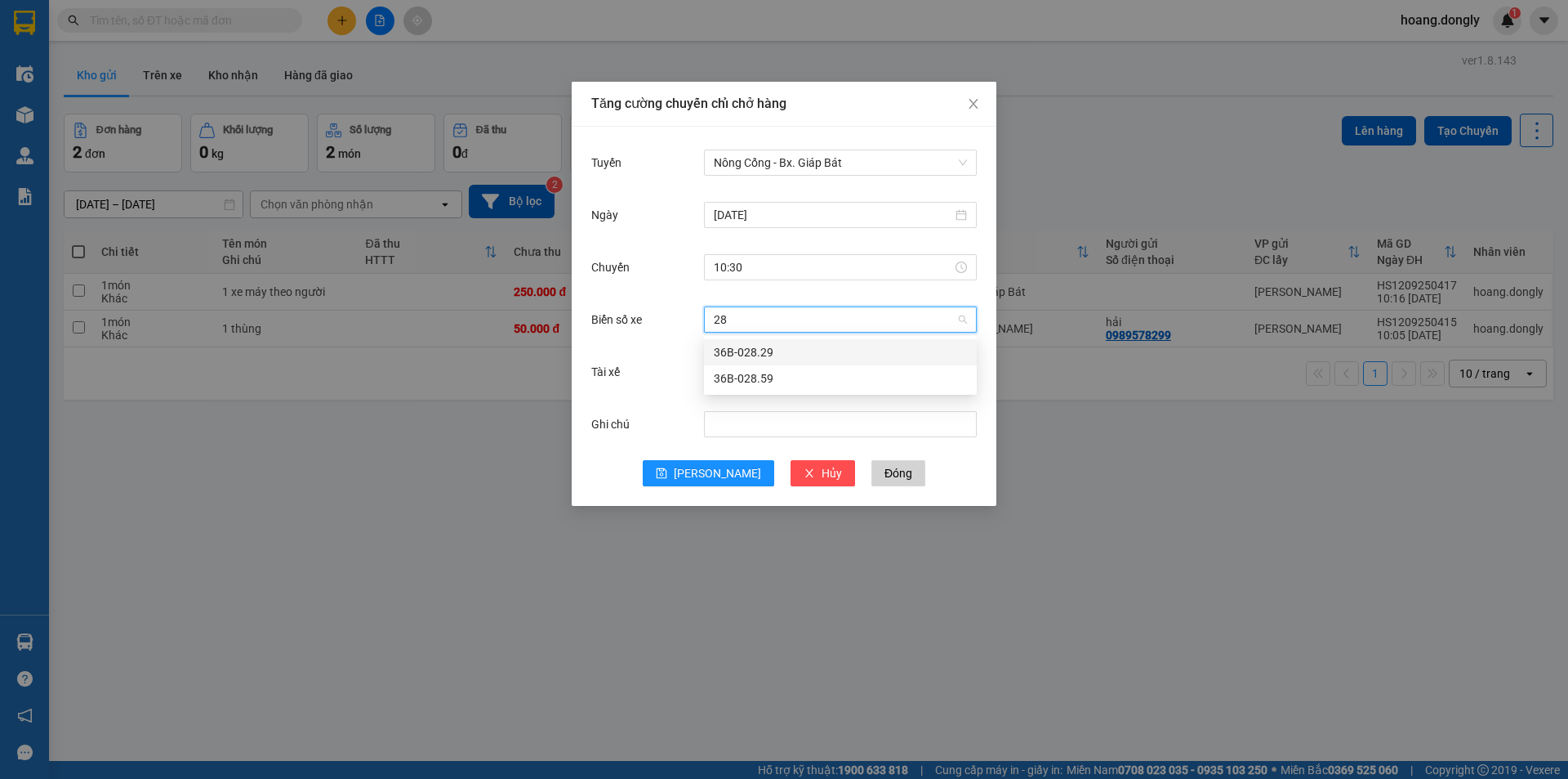
click at [758, 372] on div "36B-028.59" at bounding box center [841, 379] width 253 height 18
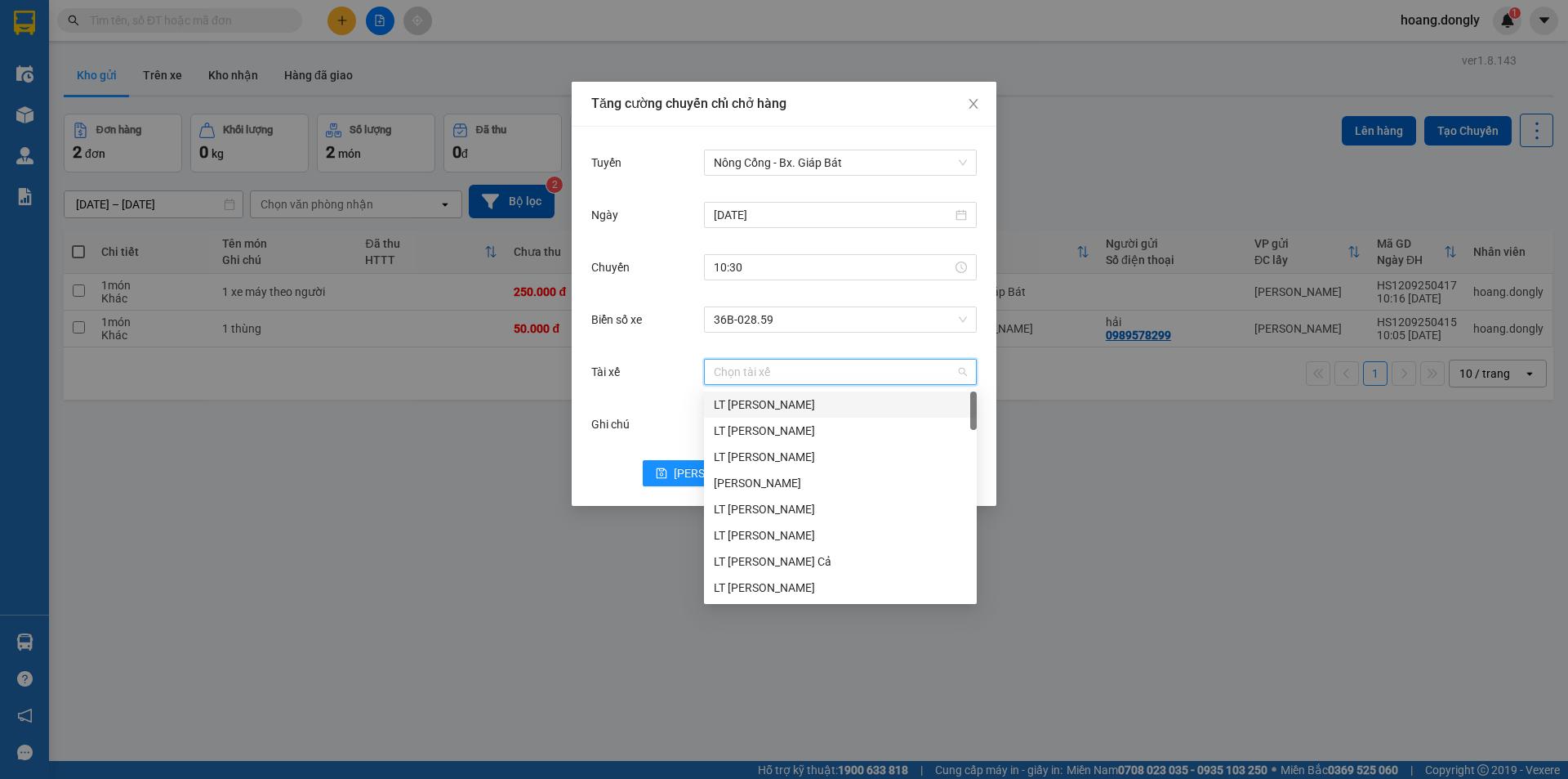
click at [755, 372] on input "Tài xế" at bounding box center [834, 371] width 242 height 25
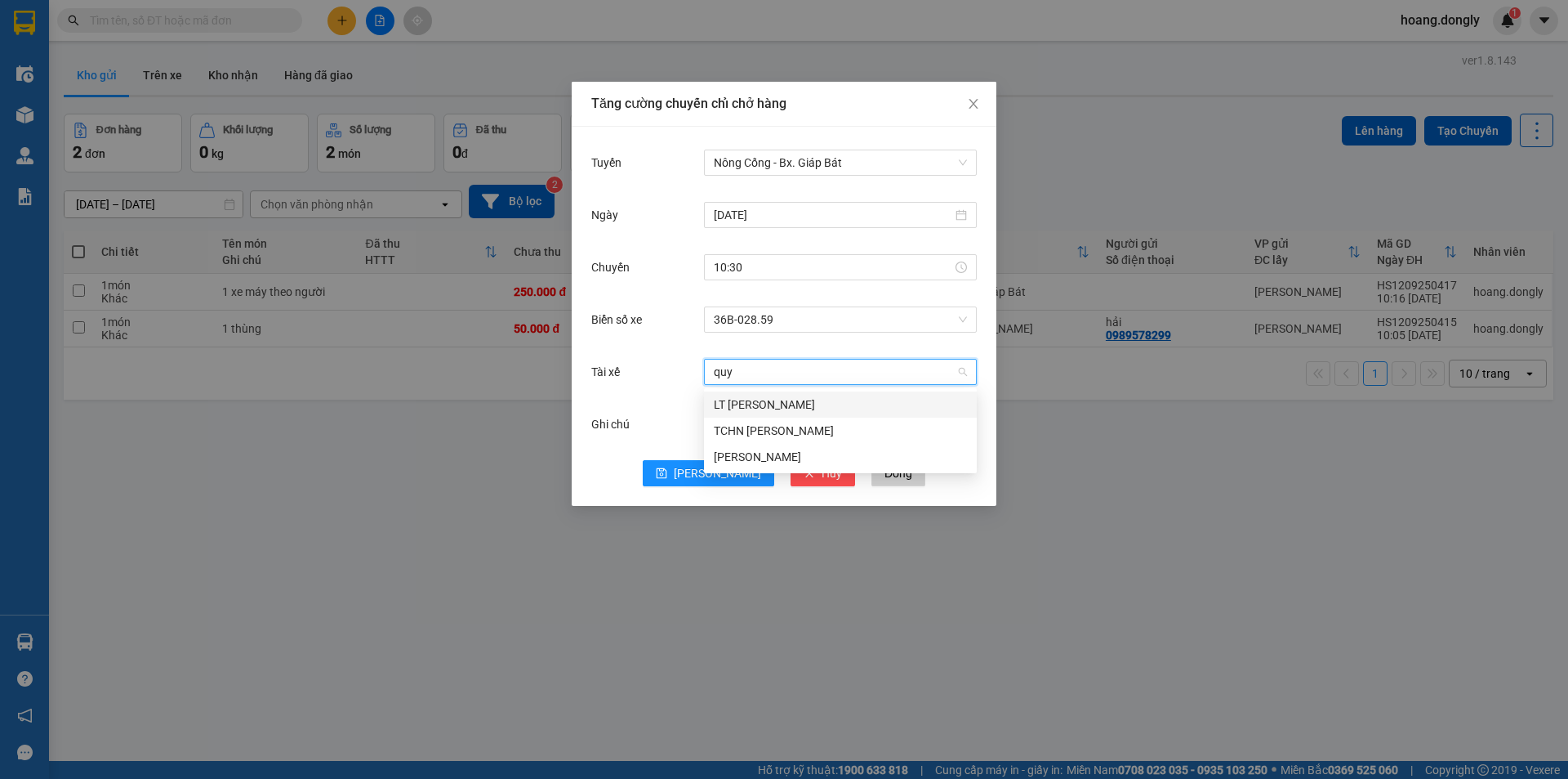
type input "quye"
click at [758, 402] on div "[PERSON_NAME]" at bounding box center [841, 404] width 253 height 18
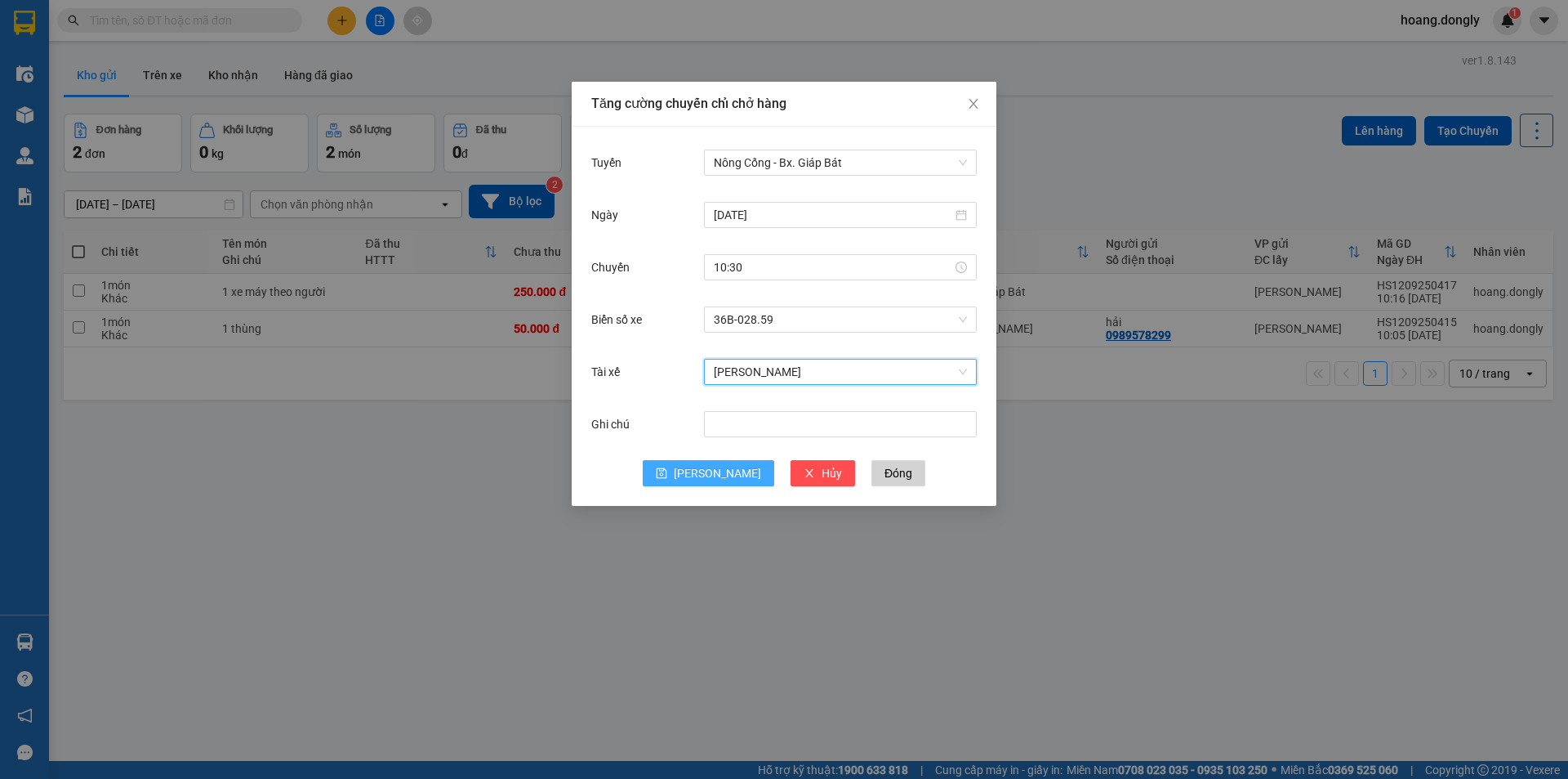
click at [713, 472] on span "[PERSON_NAME]" at bounding box center [717, 473] width 88 height 18
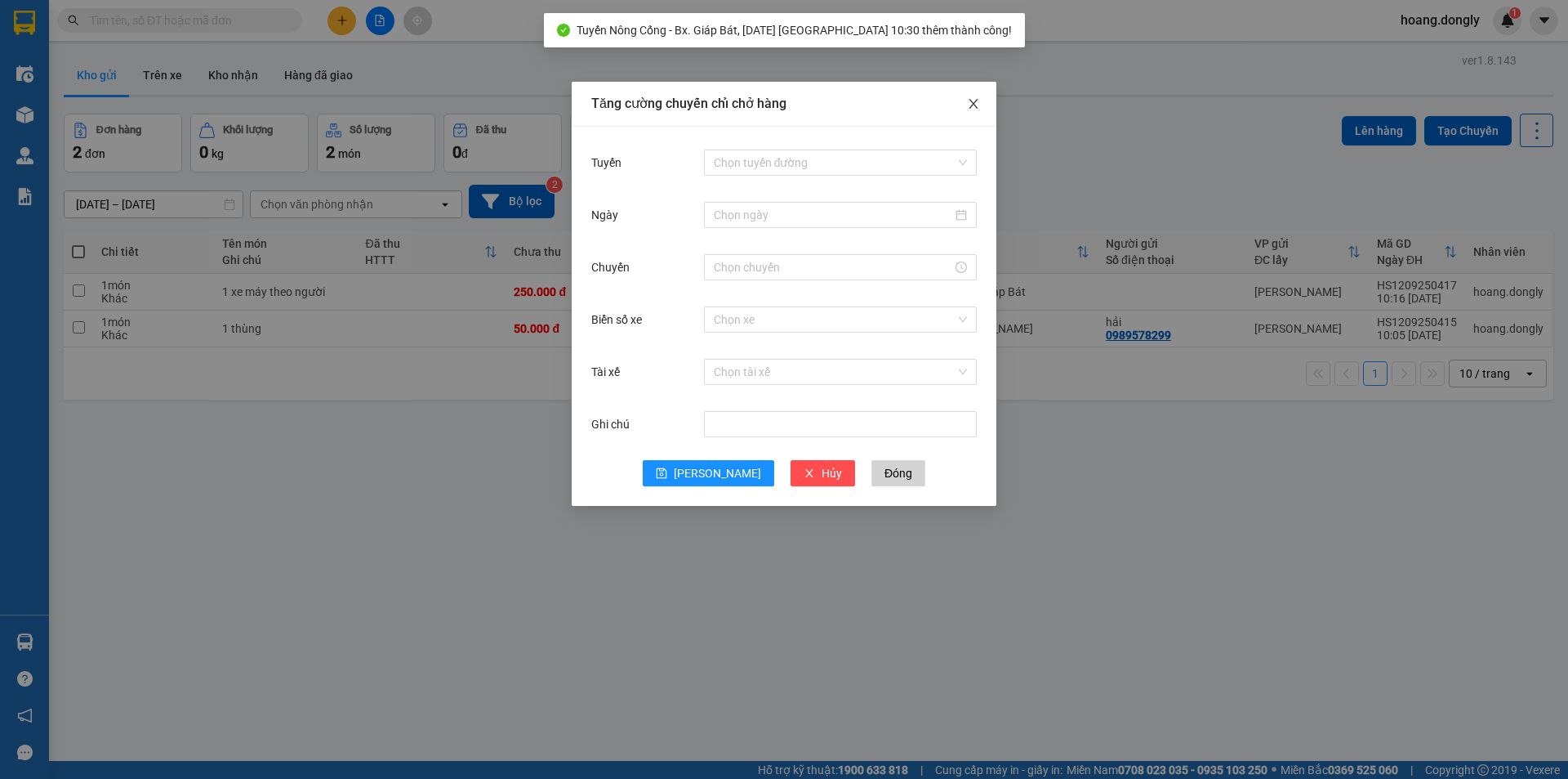
click at [973, 102] on icon "close" at bounding box center [973, 104] width 13 height 13
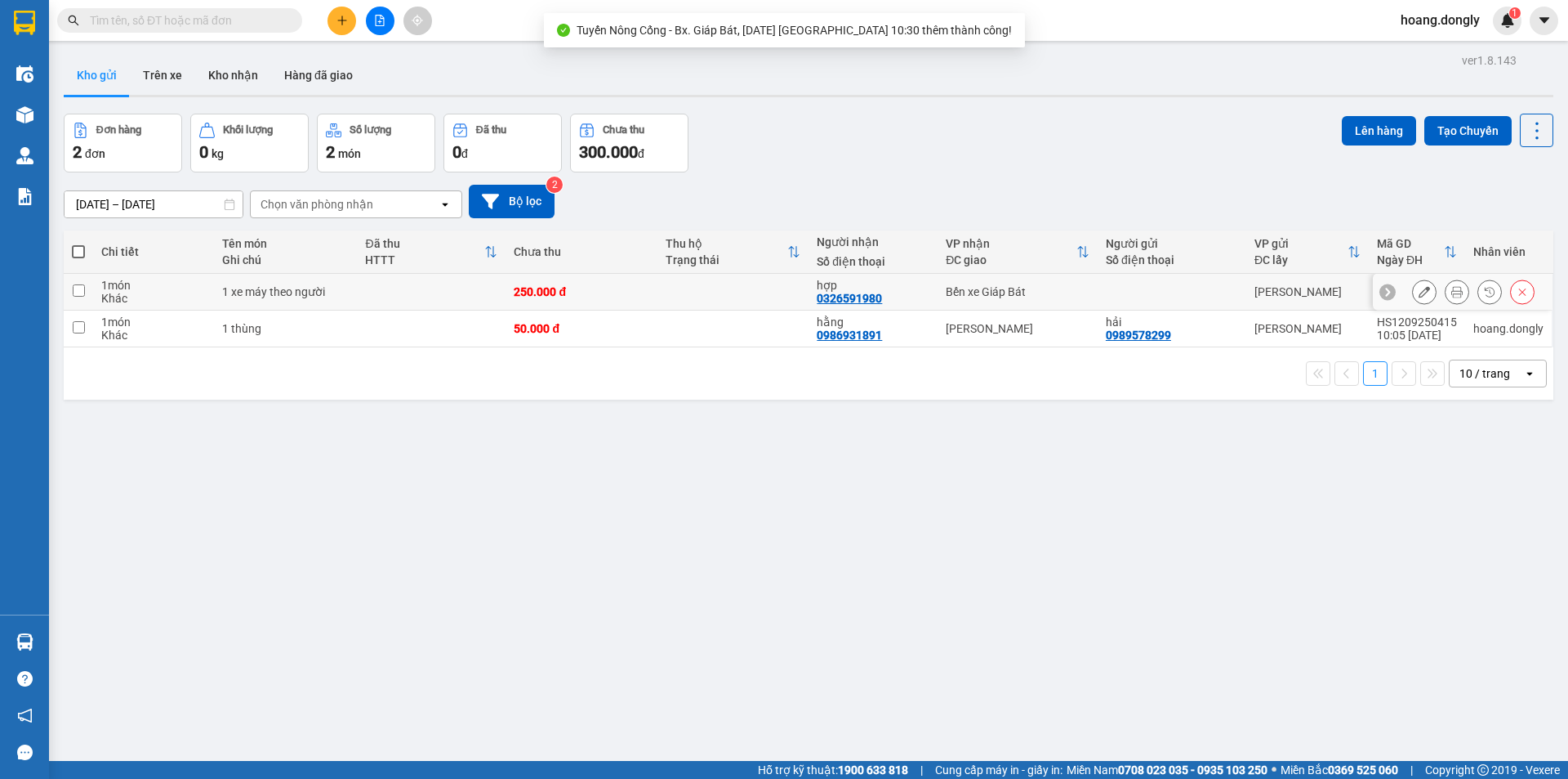
click at [462, 275] on td at bounding box center [430, 292] width 149 height 36
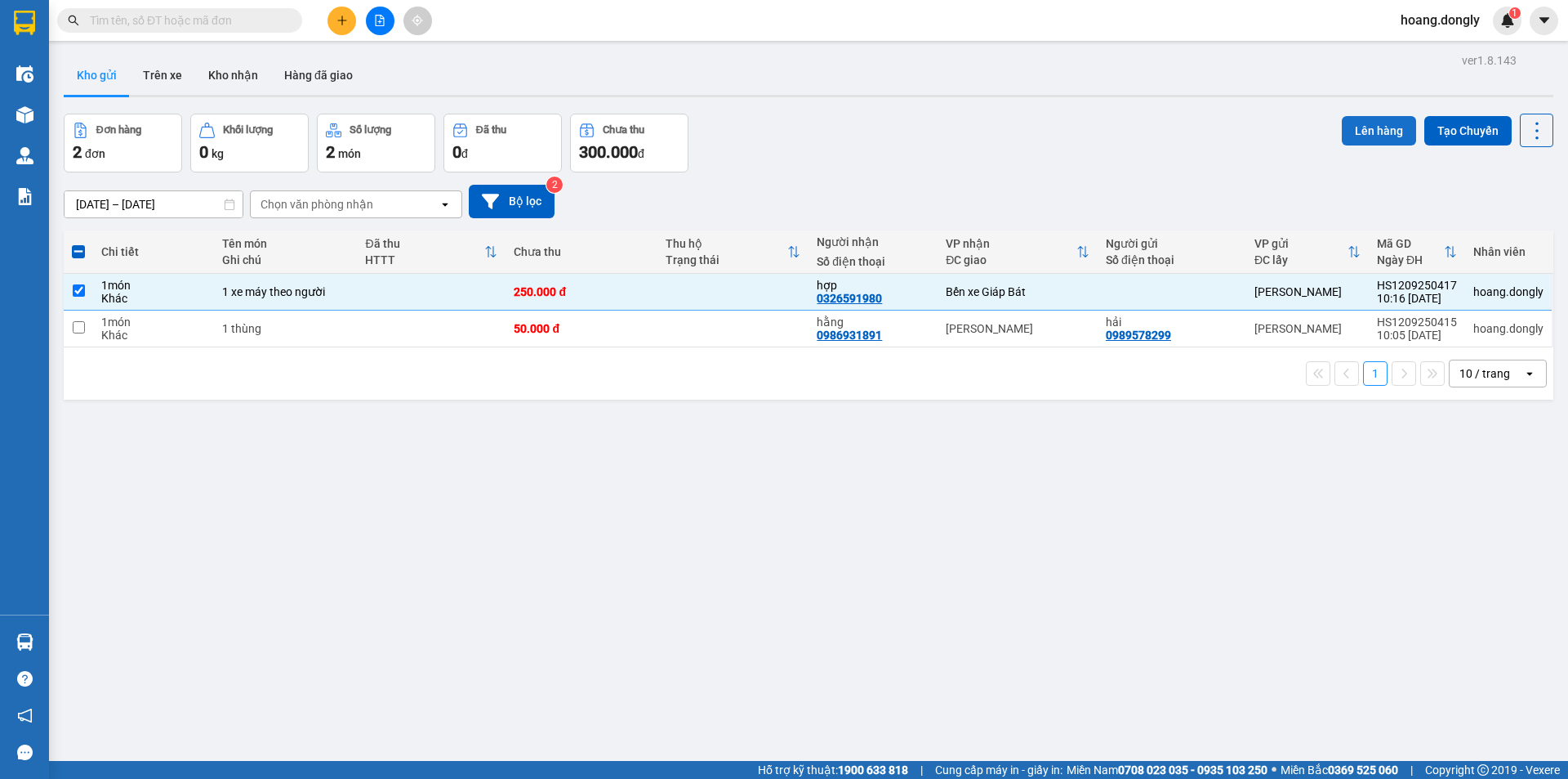
click at [1357, 126] on button "Lên hàng" at bounding box center [1379, 130] width 75 height 29
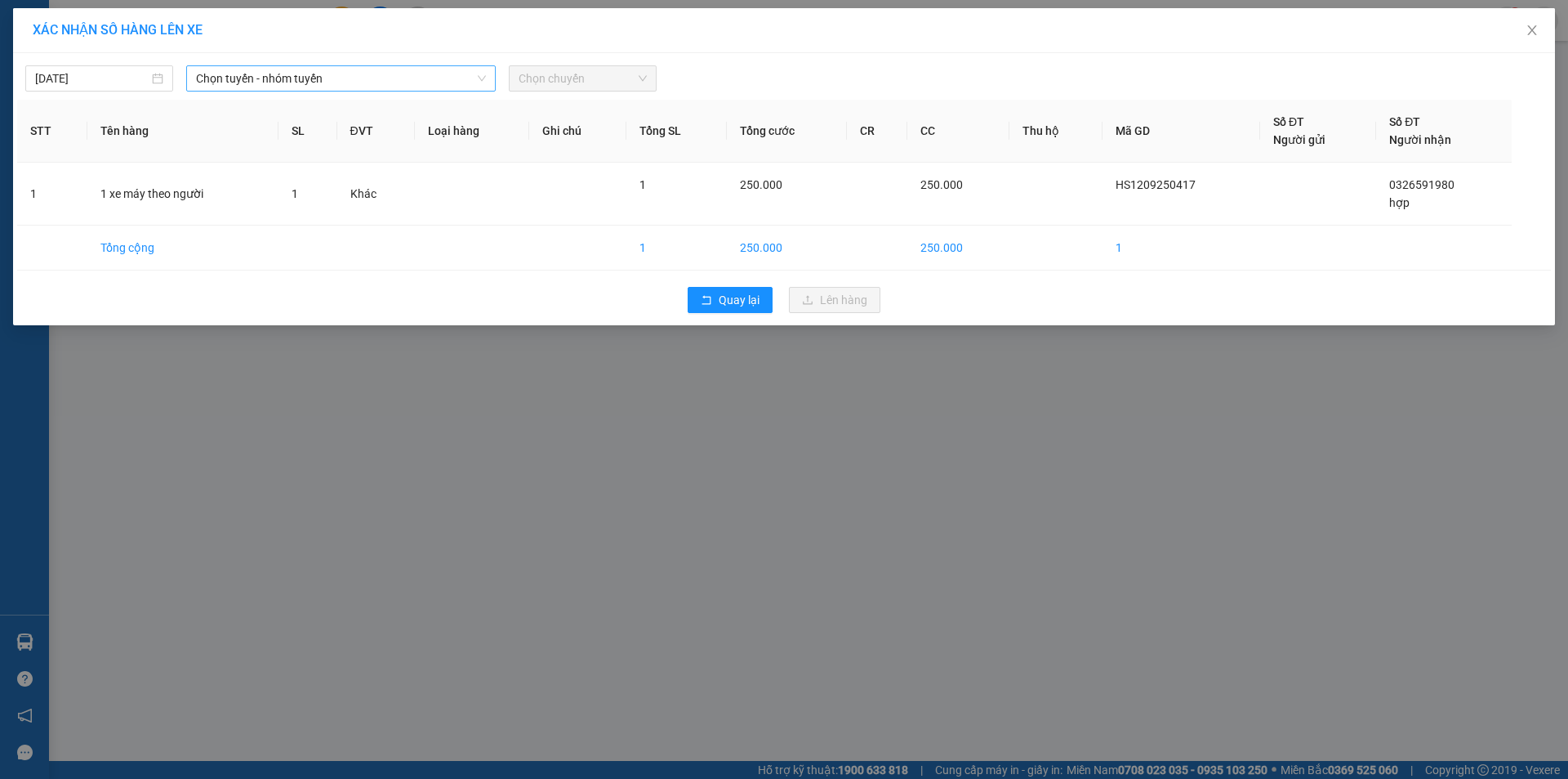
click at [360, 82] on span "Chọn tuyến - nhóm tuyến" at bounding box center [341, 78] width 290 height 25
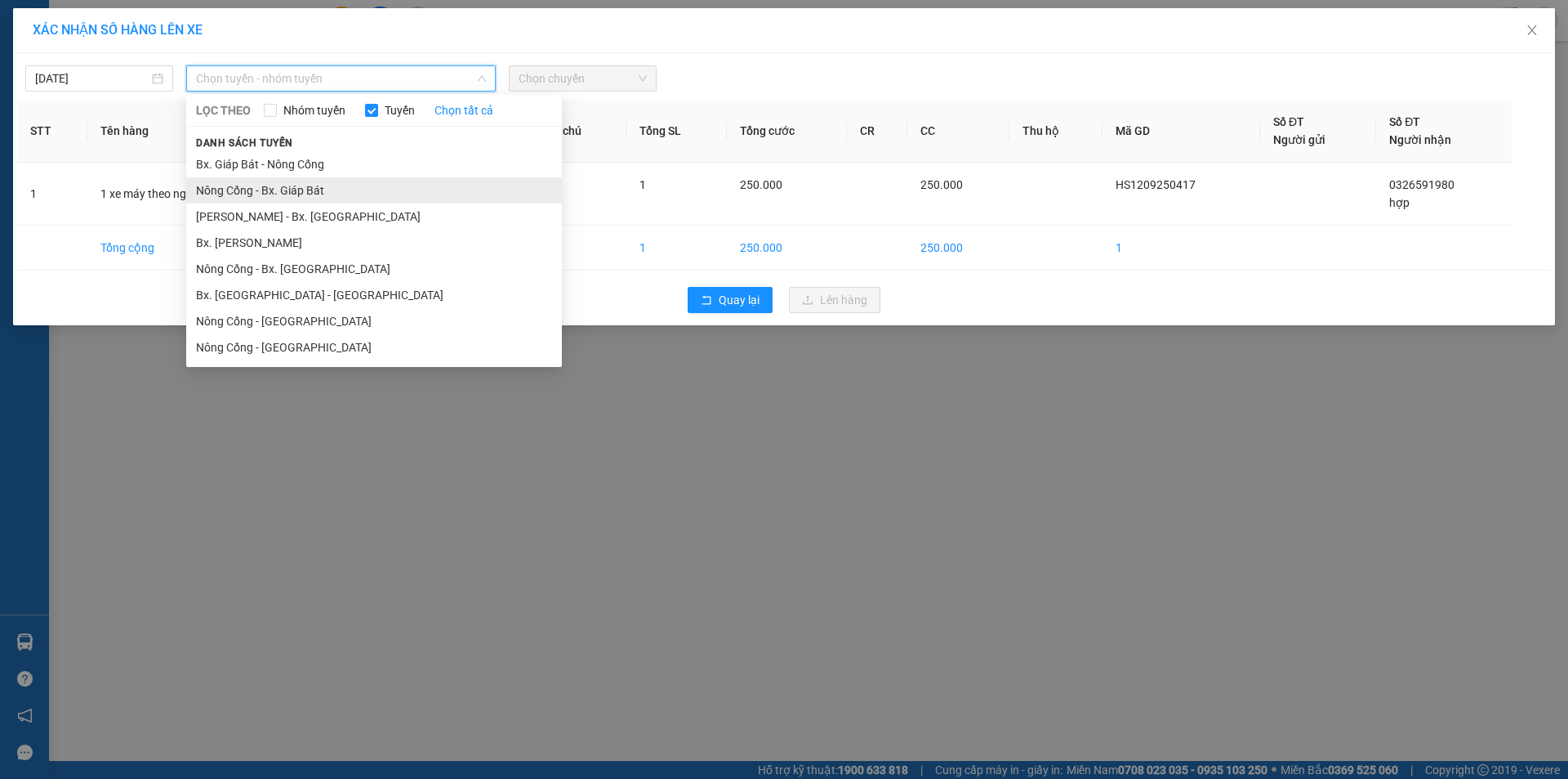
click at [302, 188] on li "Nông Cống - Bx. Giáp Bát" at bounding box center [374, 190] width 376 height 26
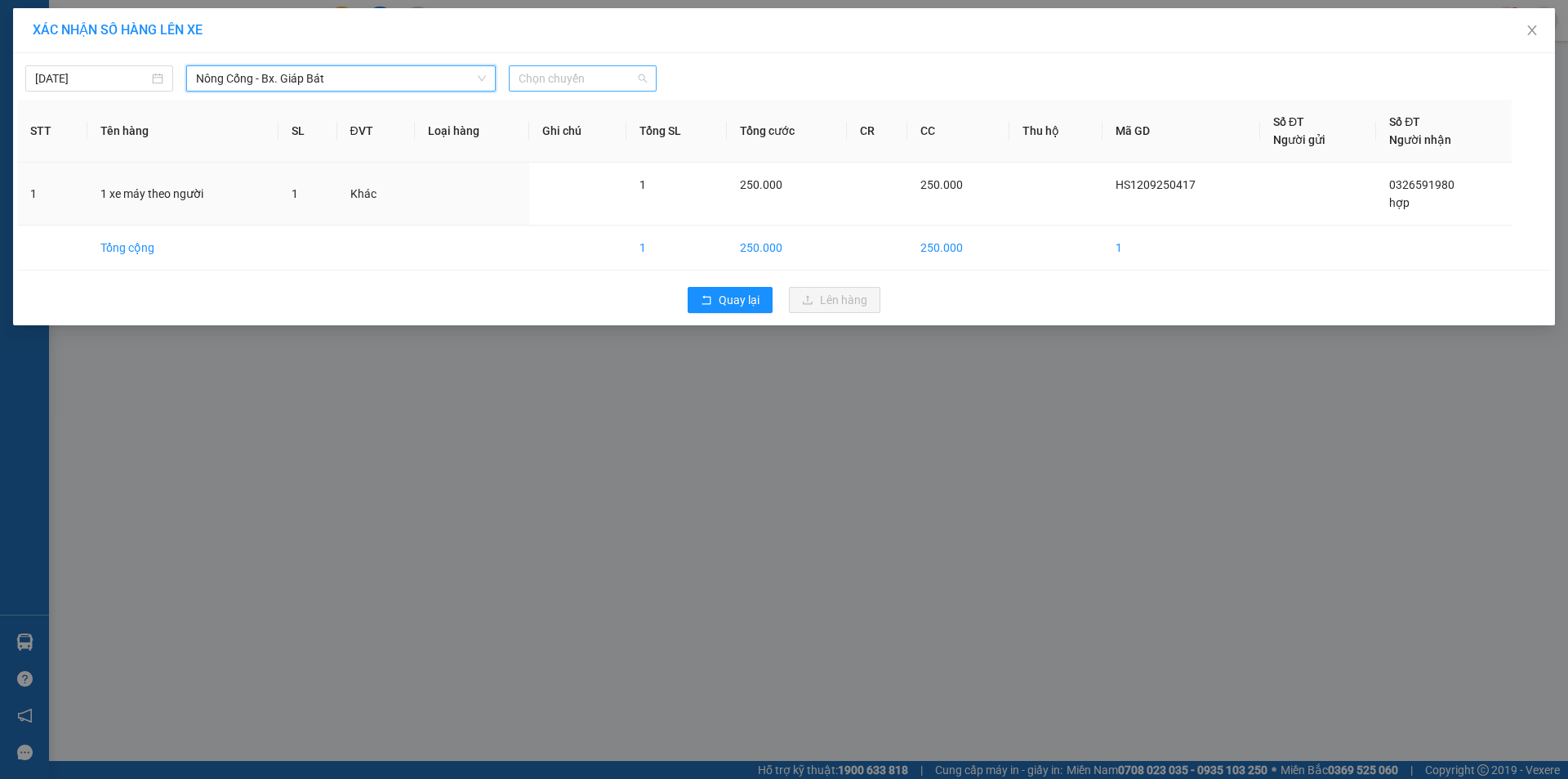
click at [632, 74] on span "Chọn chuyến" at bounding box center [583, 78] width 129 height 25
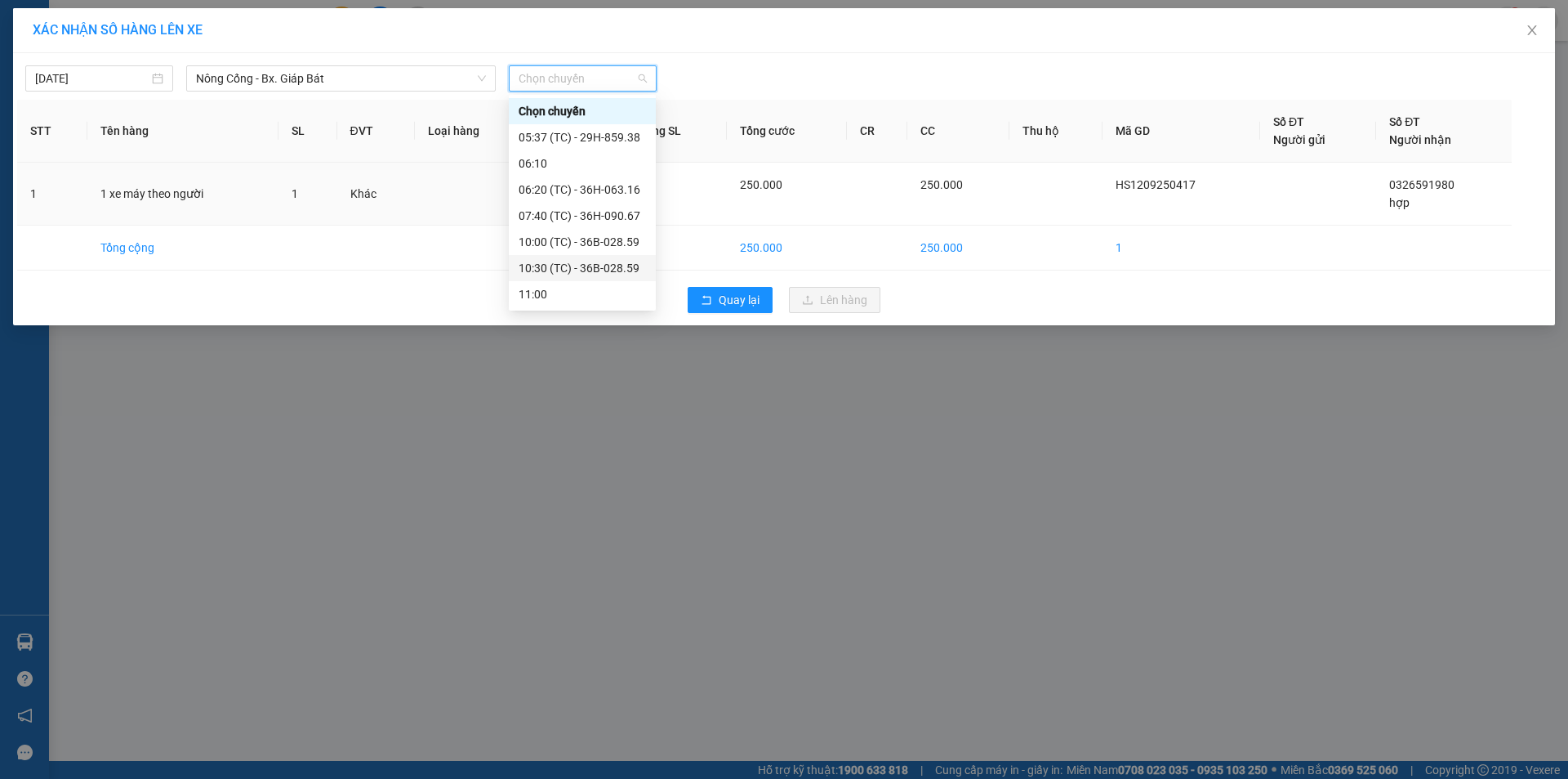
click at [578, 265] on div "10:30 (TC) - 36B-028.59" at bounding box center [583, 268] width 128 height 18
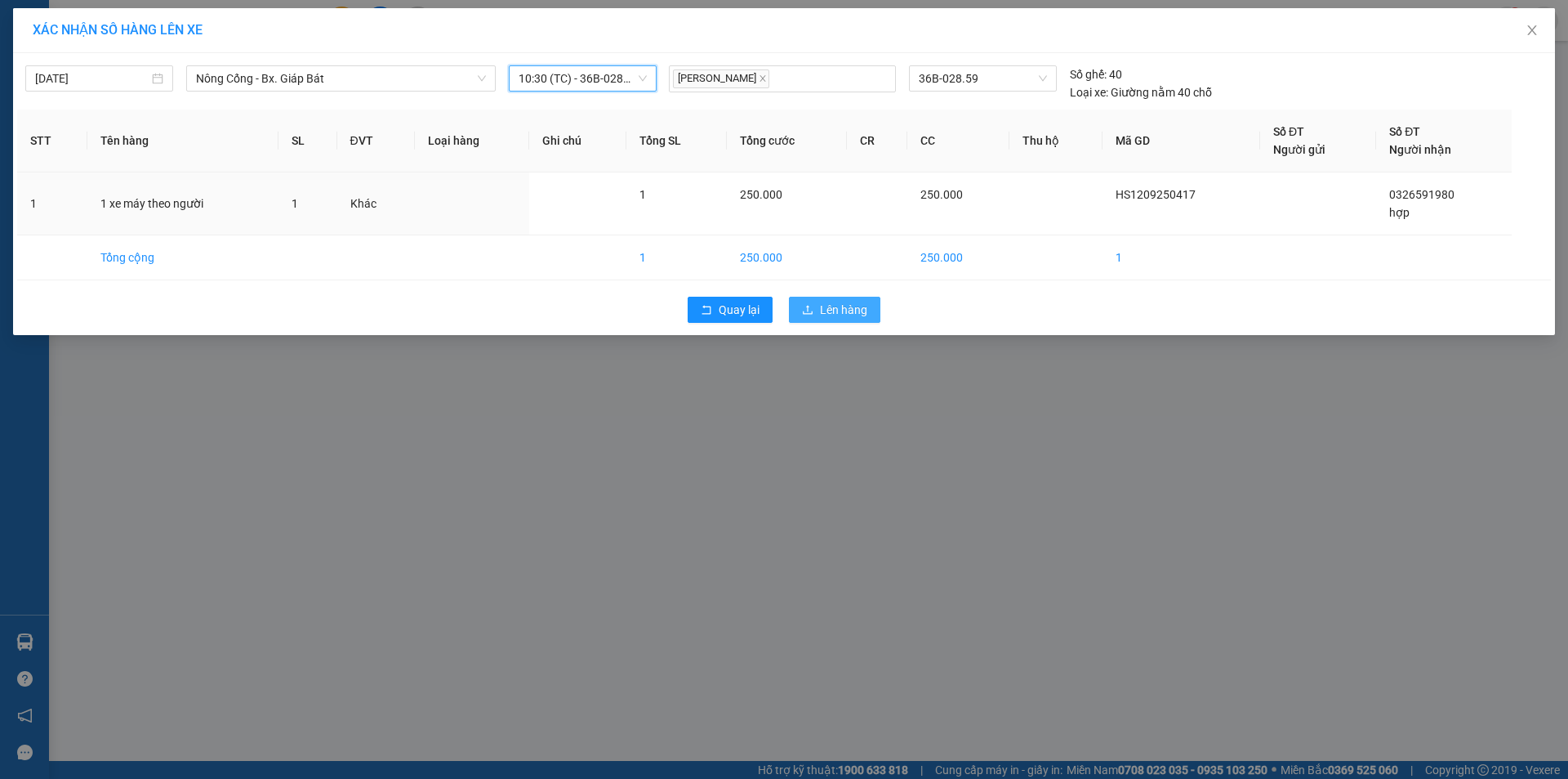
click at [833, 307] on span "Lên hàng" at bounding box center [843, 310] width 47 height 18
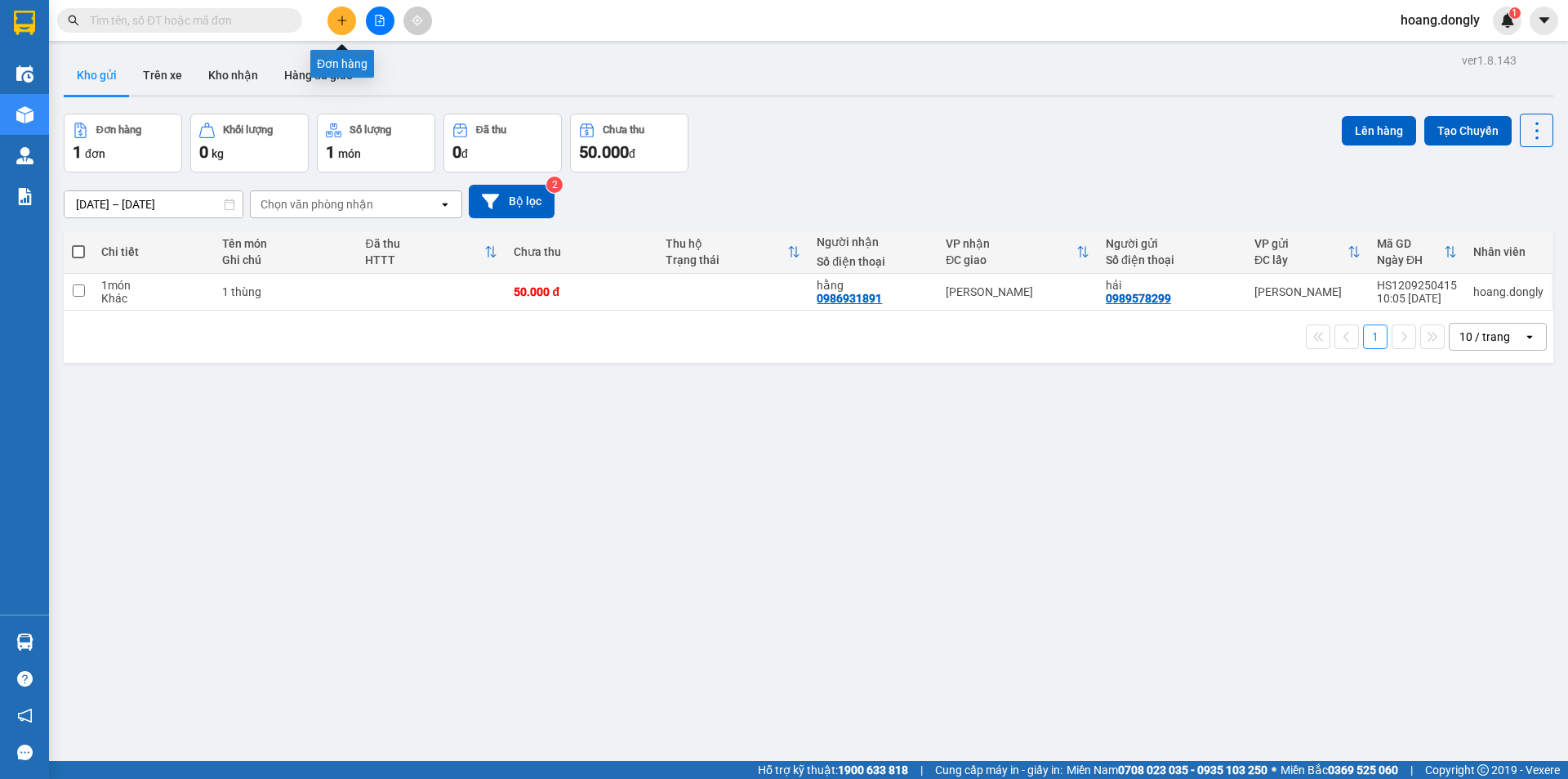
click at [336, 25] on icon "plus" at bounding box center [342, 20] width 12 height 12
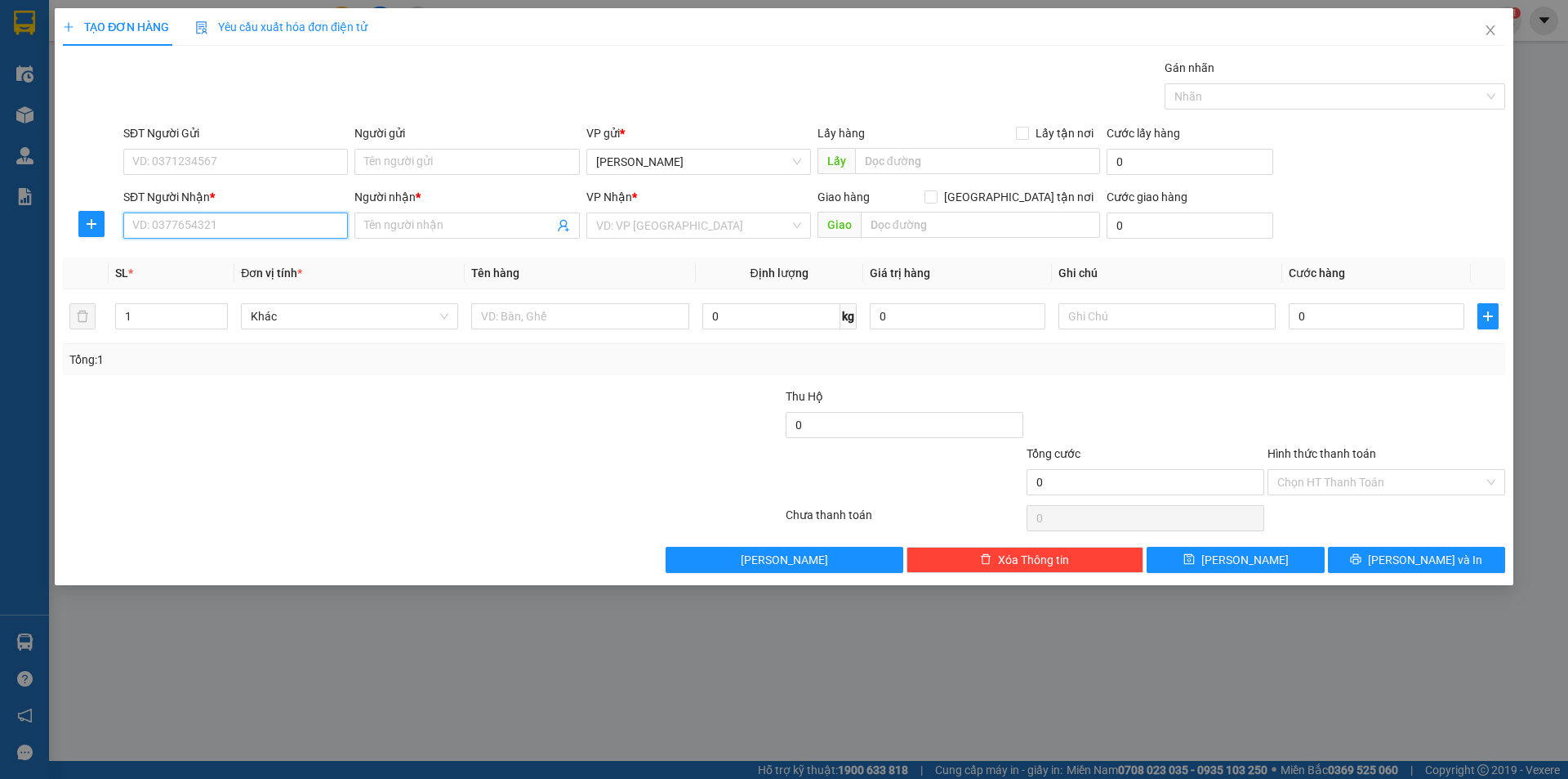
click at [263, 223] on input "SĐT Người Nhận *" at bounding box center [235, 225] width 224 height 26
type input "0365158845"
click at [428, 225] on input "Người nhận *" at bounding box center [458, 225] width 189 height 18
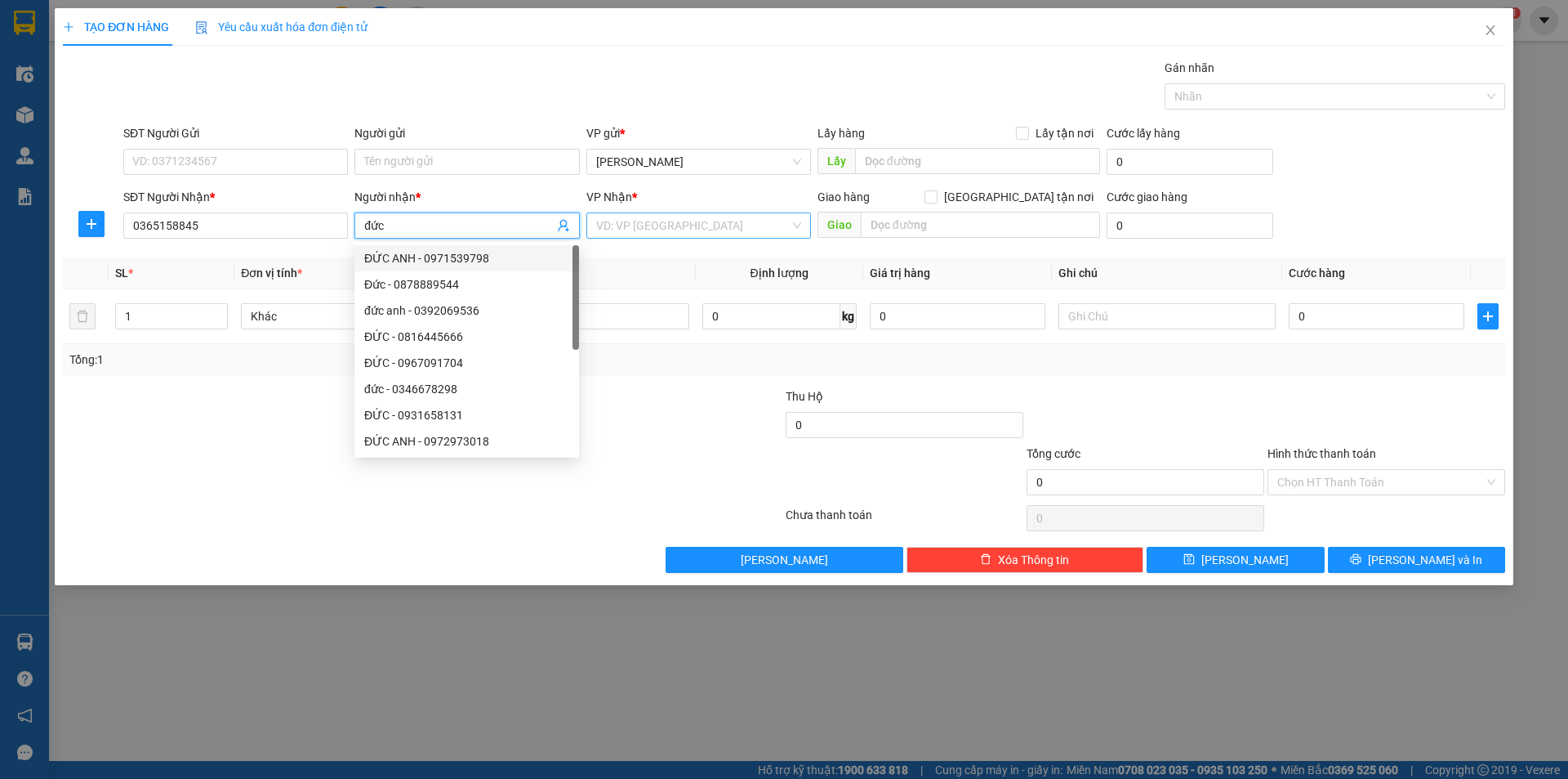
type input "đức"
click at [647, 223] on input "search" at bounding box center [693, 225] width 193 height 25
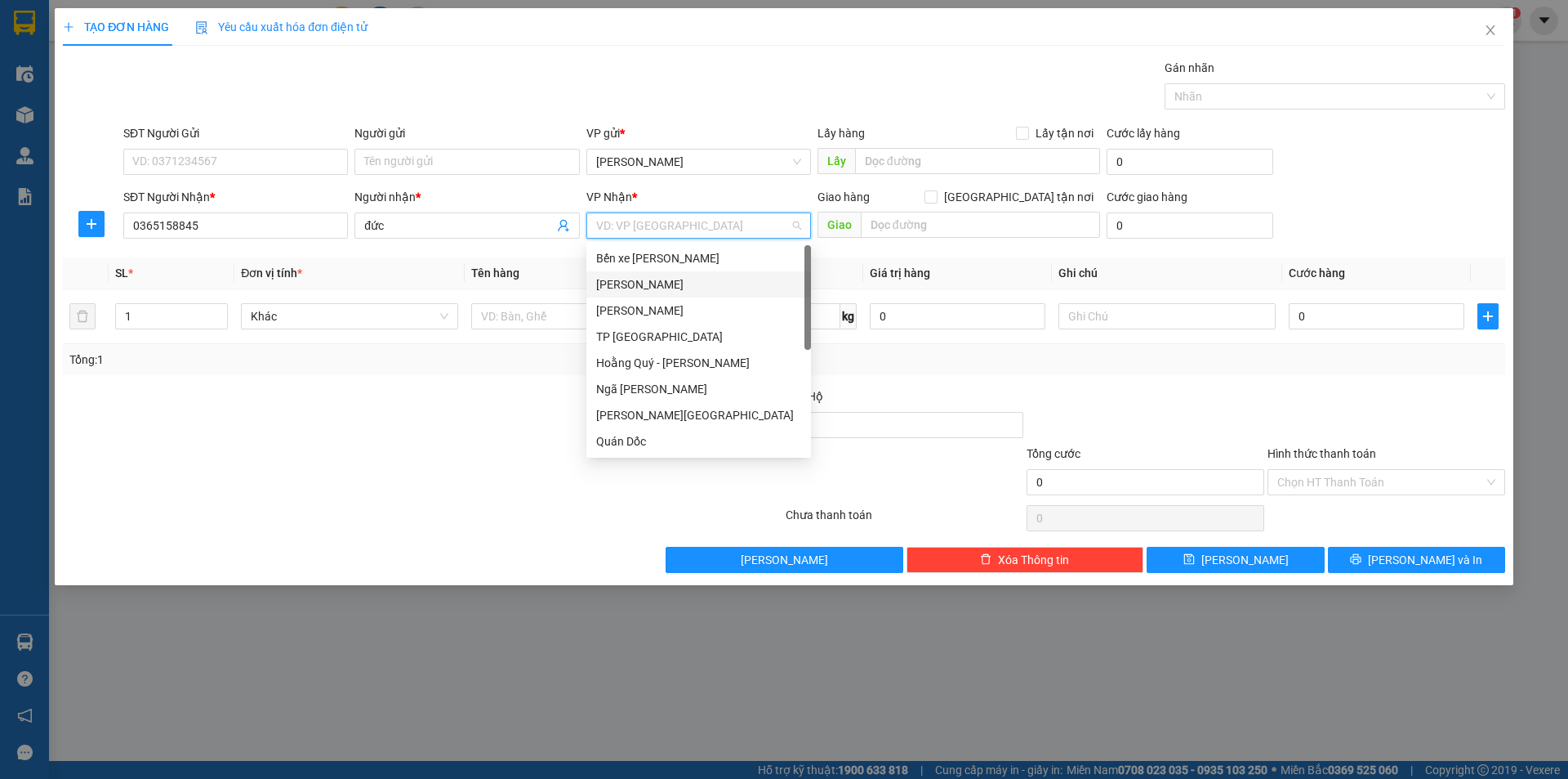
click at [636, 289] on div "[PERSON_NAME]" at bounding box center [698, 285] width 205 height 18
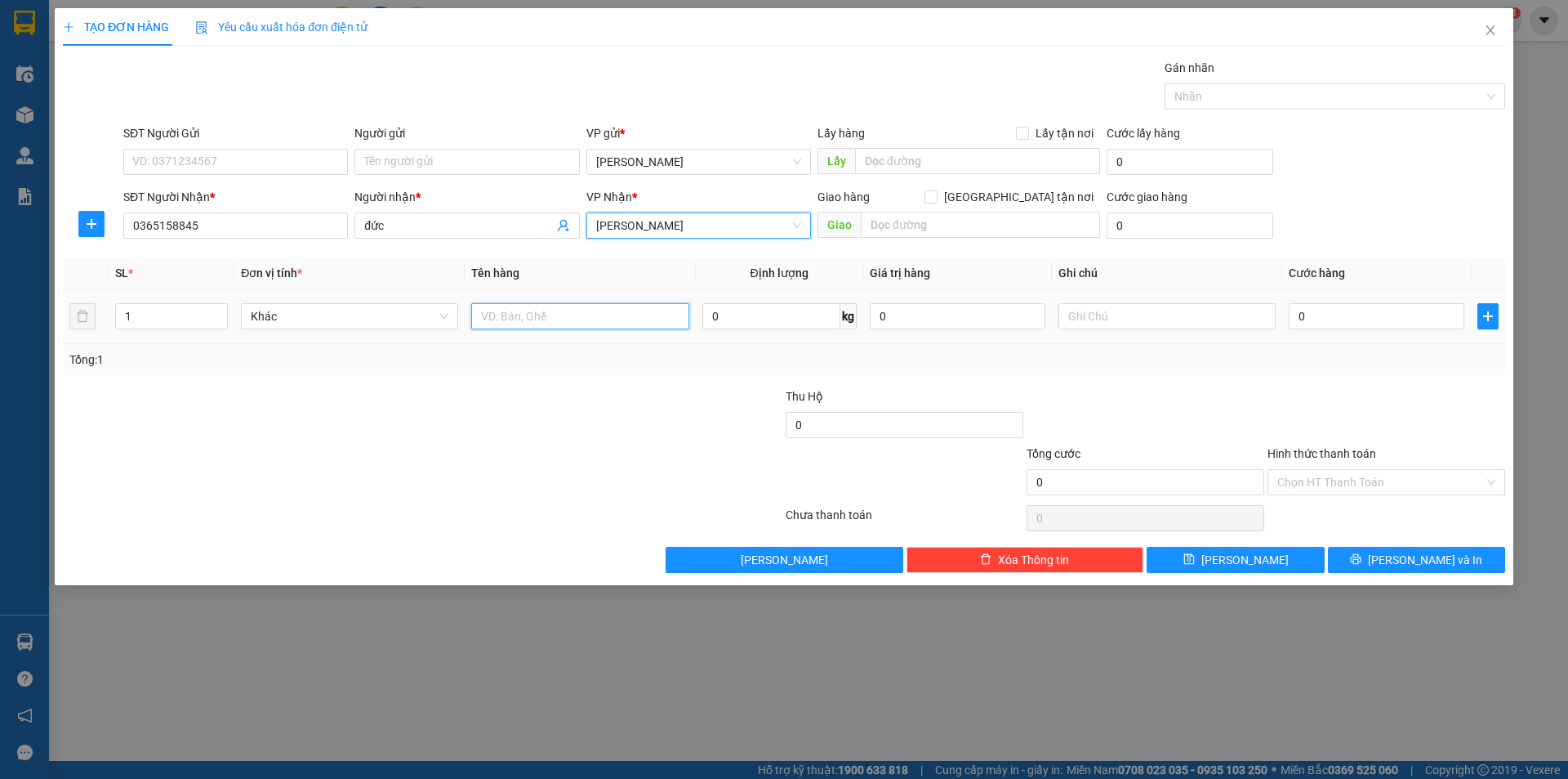
click at [524, 317] on input "text" at bounding box center [580, 316] width 217 height 26
type input "1 khiện"
click at [1296, 315] on input "0" at bounding box center [1376, 316] width 176 height 26
click at [1294, 314] on input "0" at bounding box center [1376, 316] width 176 height 26
type input "50"
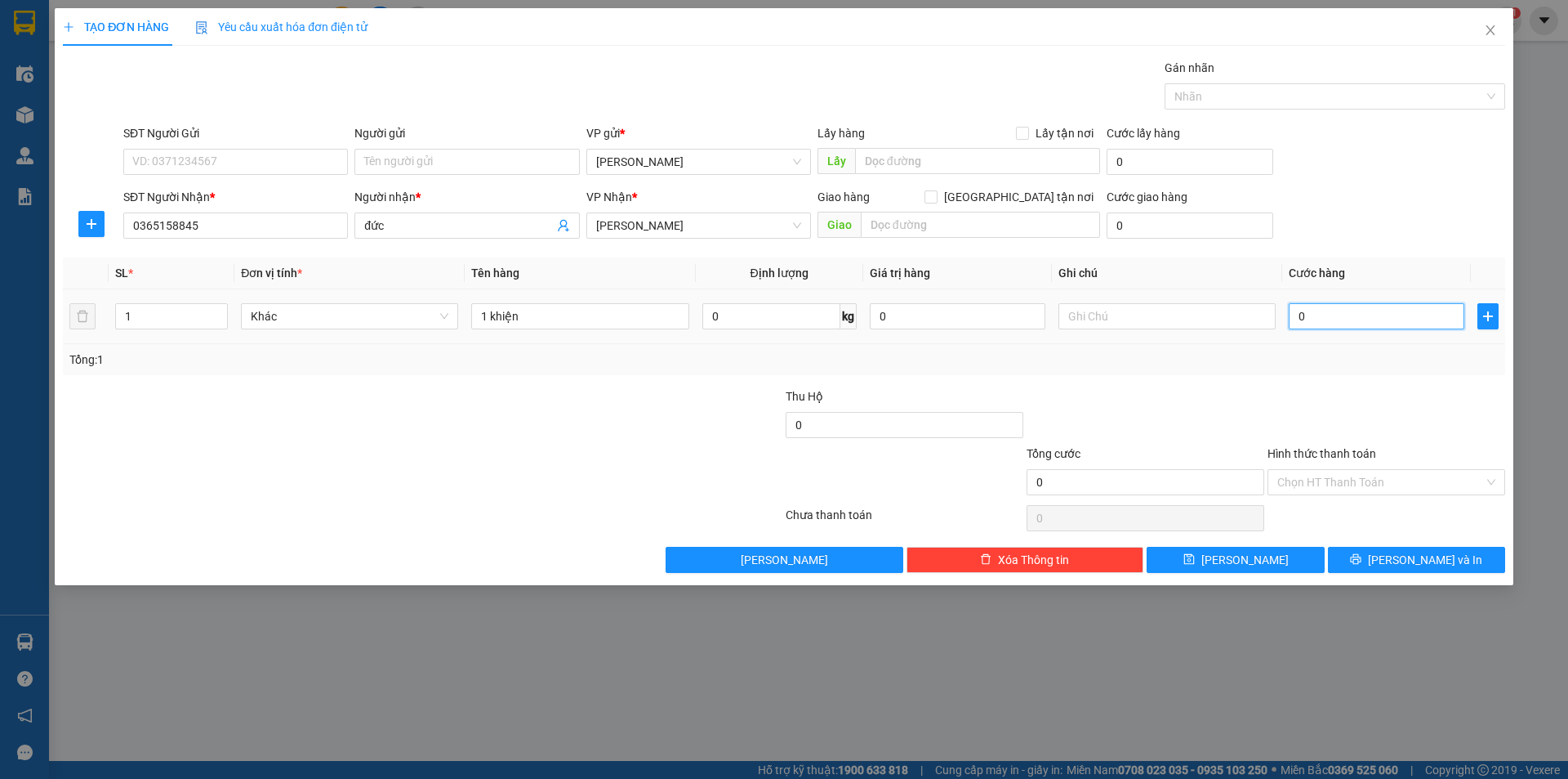
type input "50"
click at [1243, 388] on div at bounding box center [1145, 416] width 241 height 57
type input "50.000"
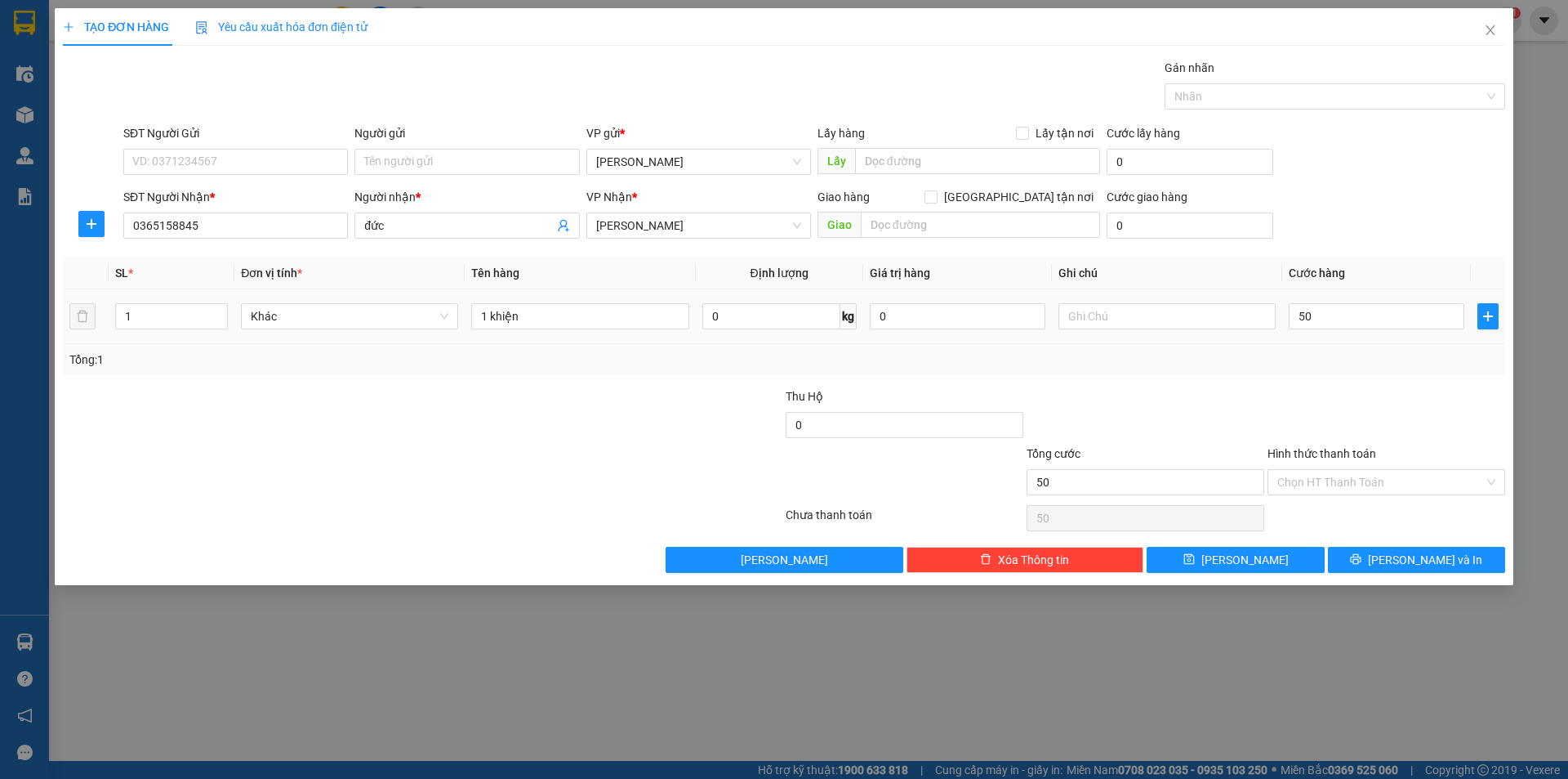
type input "50.000"
click at [1497, 483] on div "Chọn HT Thanh Toán" at bounding box center [1386, 482] width 238 height 26
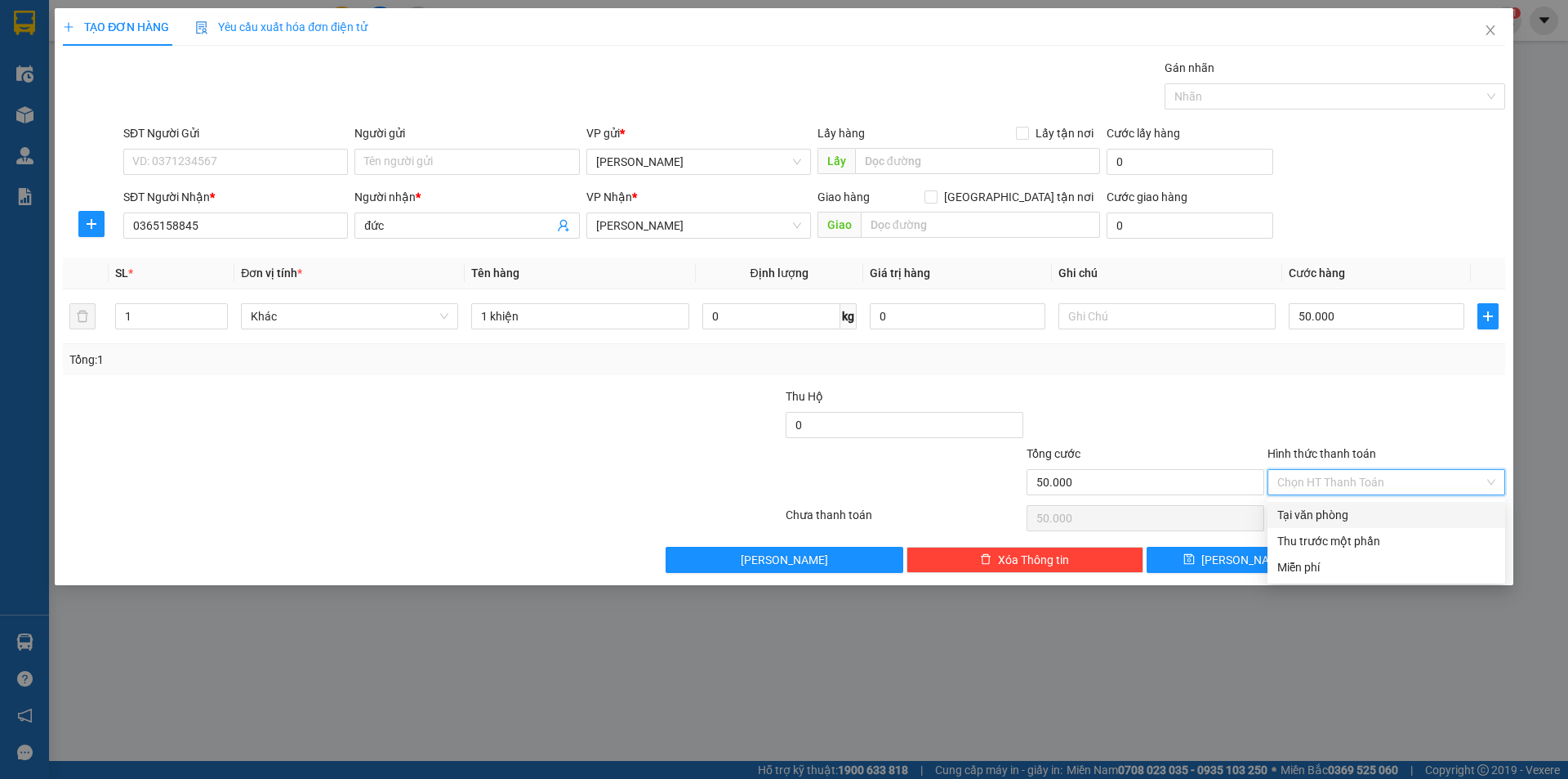
click at [1318, 520] on div "Tại văn phòng" at bounding box center [1386, 514] width 218 height 18
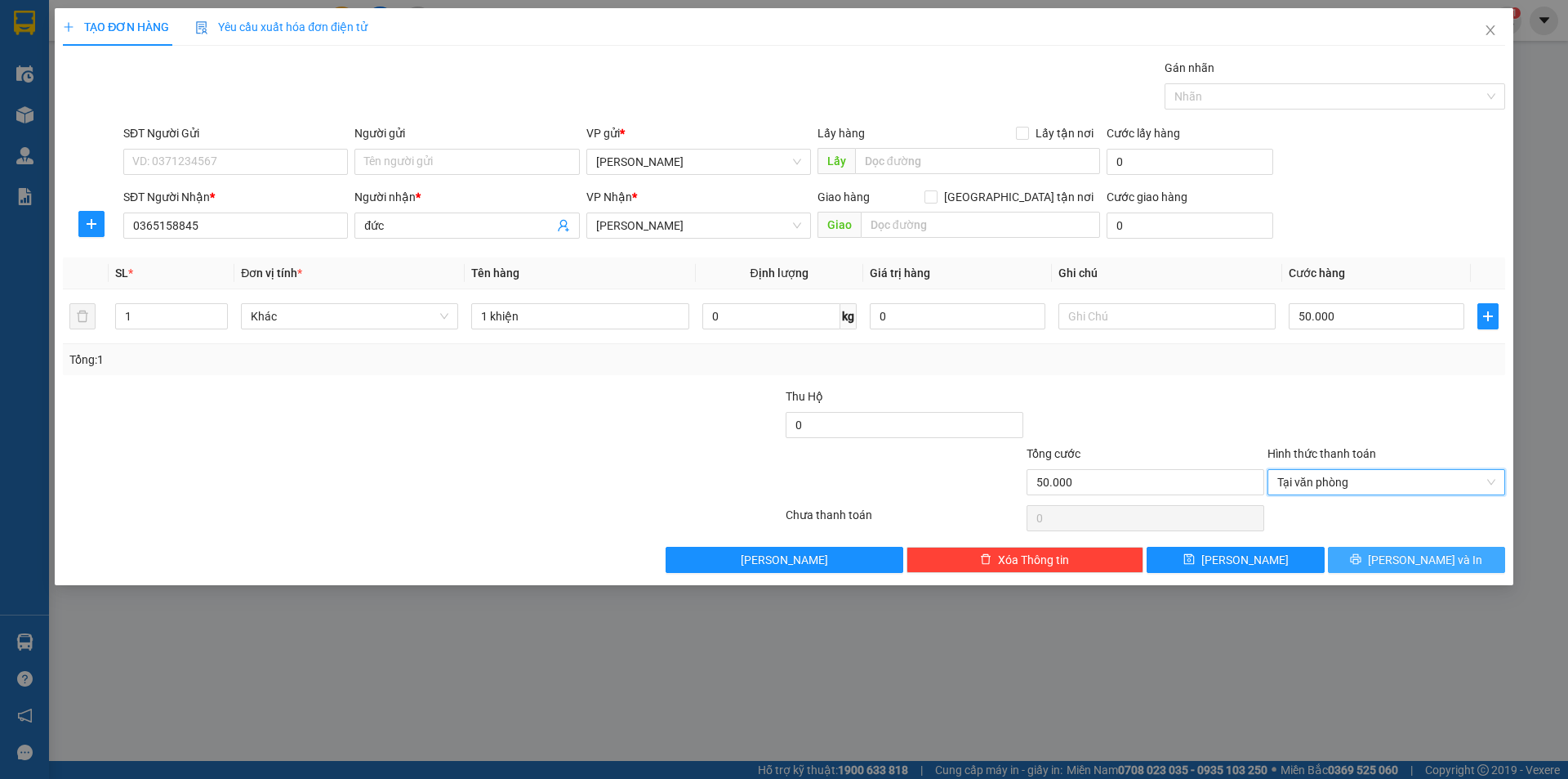
click at [1437, 565] on span "[PERSON_NAME] và In" at bounding box center [1424, 560] width 114 height 18
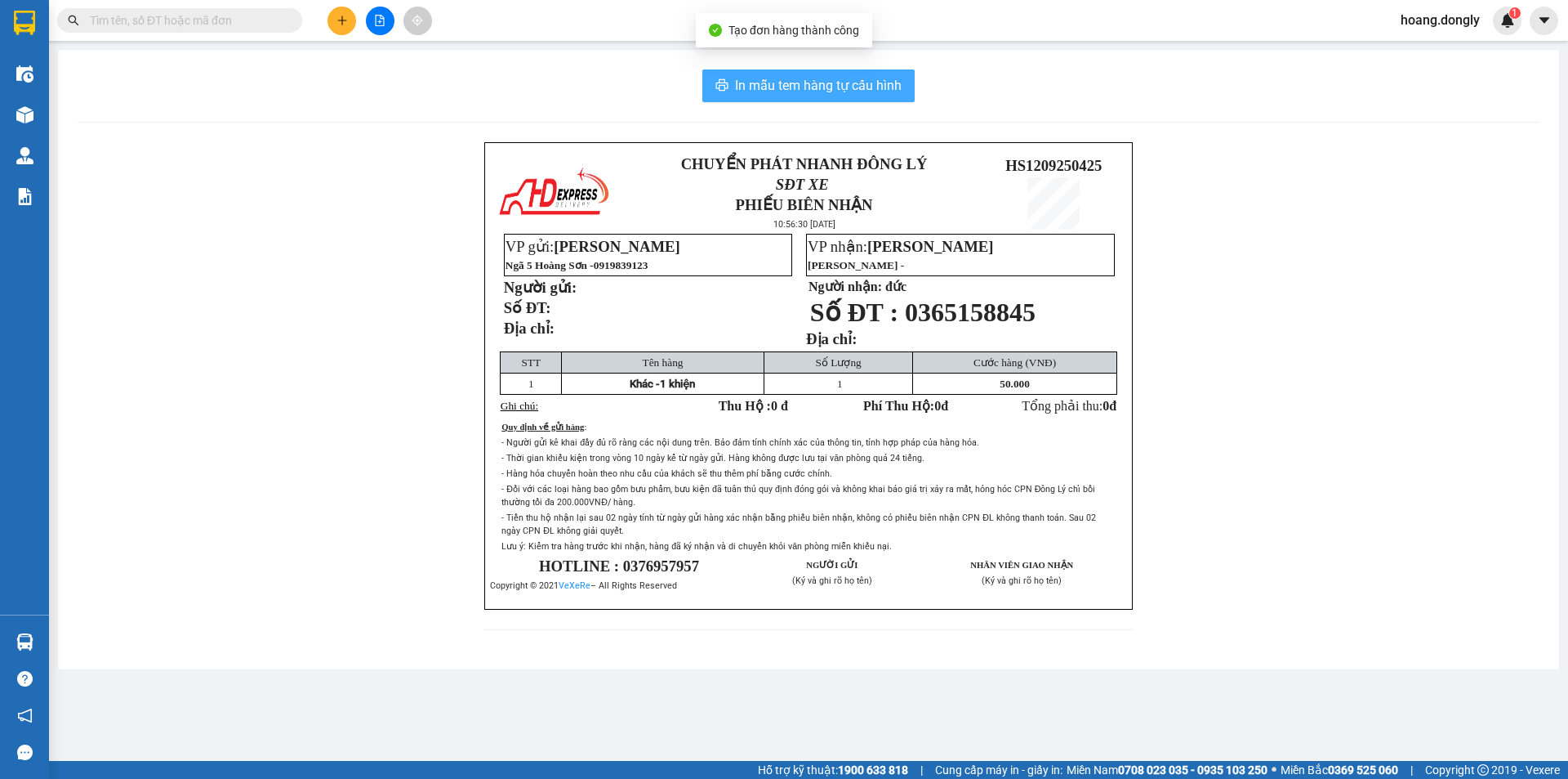
click at [817, 91] on span "In mẫu tem hàng tự cấu hình" at bounding box center [818, 85] width 167 height 20
